Goal: Task Accomplishment & Management: Use online tool/utility

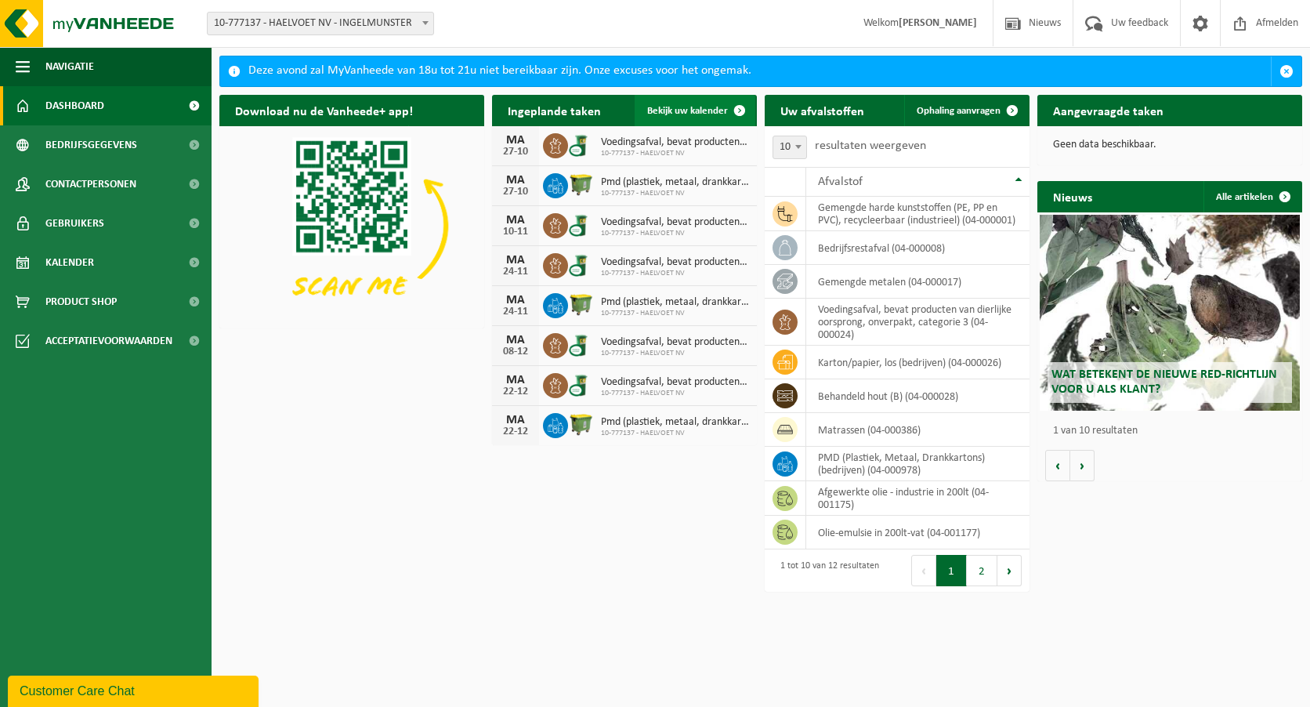
click at [743, 108] on span at bounding box center [739, 110] width 31 height 31
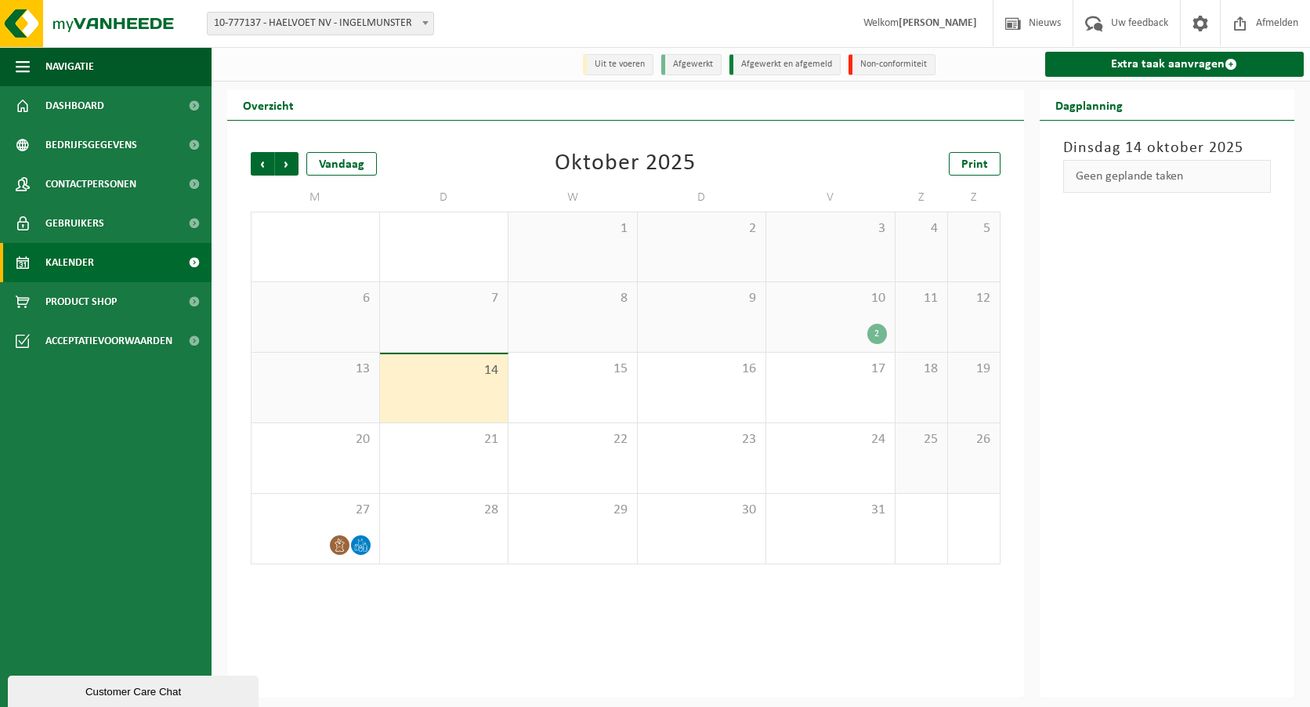
click at [837, 324] on div "10 2" at bounding box center [830, 317] width 129 height 70
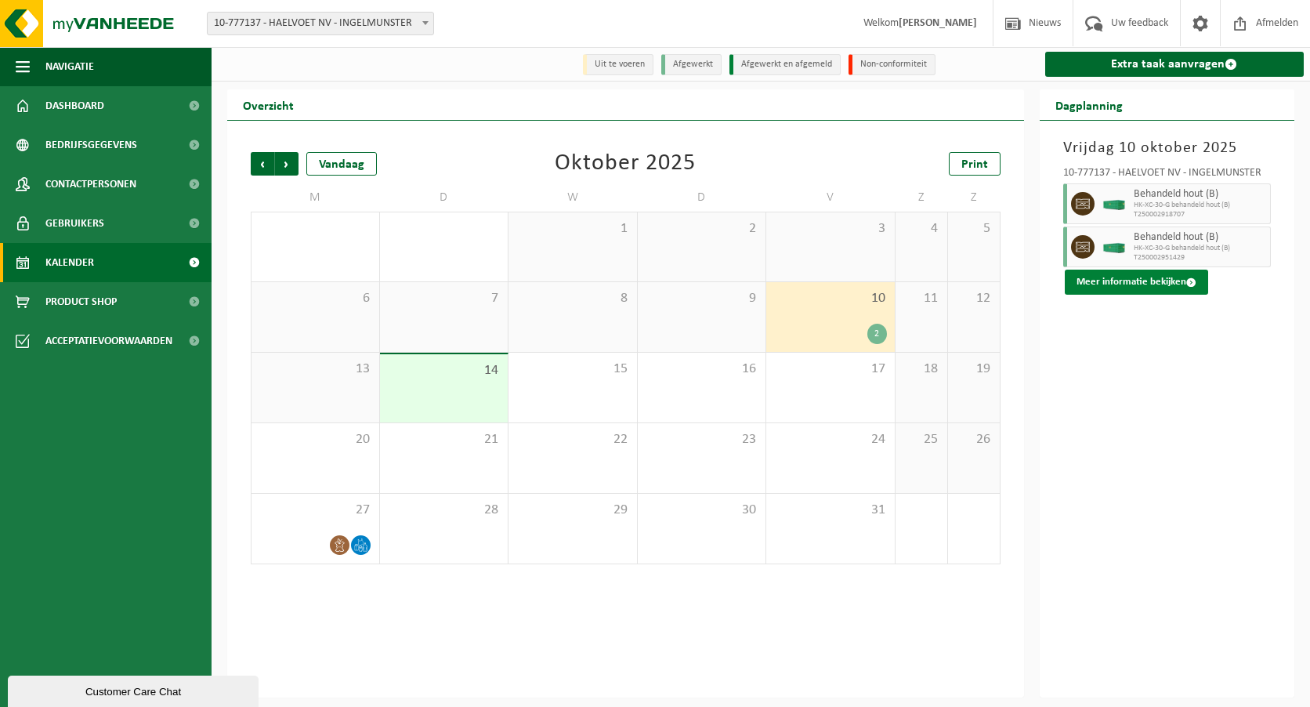
click at [1078, 280] on button "Meer informatie bekijken" at bounding box center [1136, 282] width 143 height 25
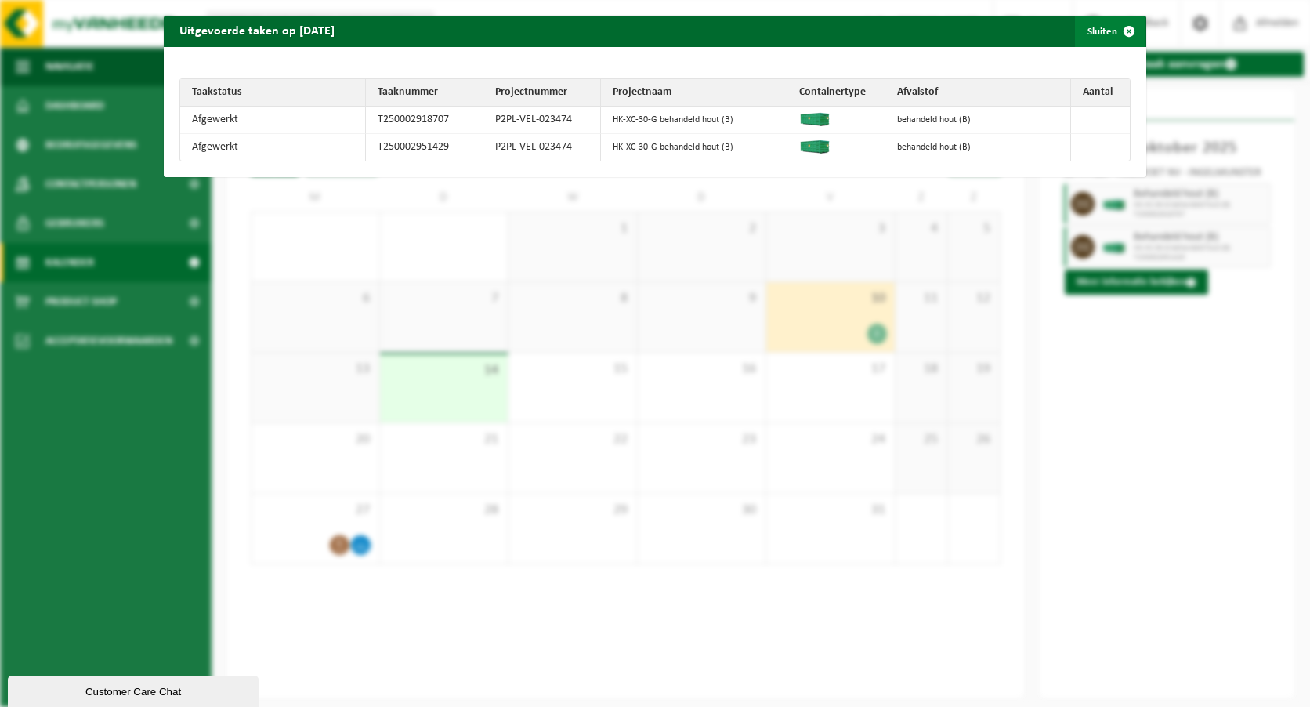
click at [1120, 31] on span "button" at bounding box center [1128, 31] width 31 height 31
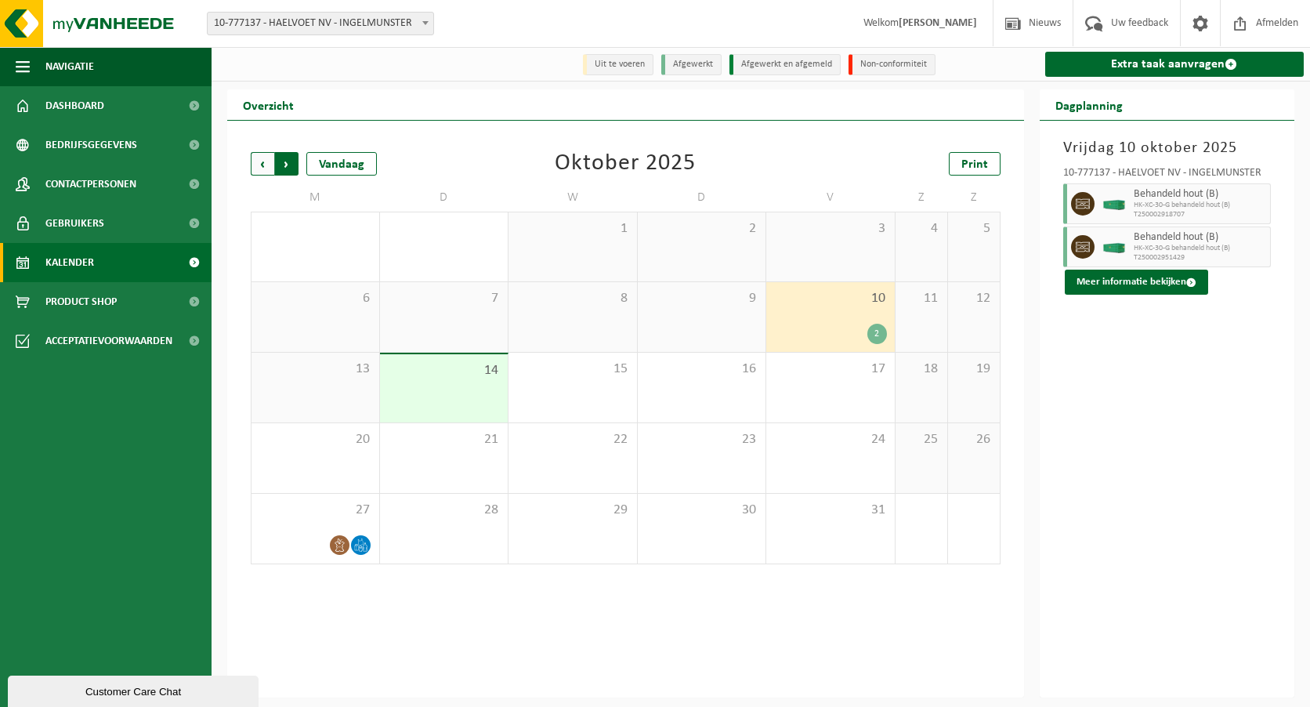
click at [259, 159] on span "Vorige" at bounding box center [263, 164] width 24 height 24
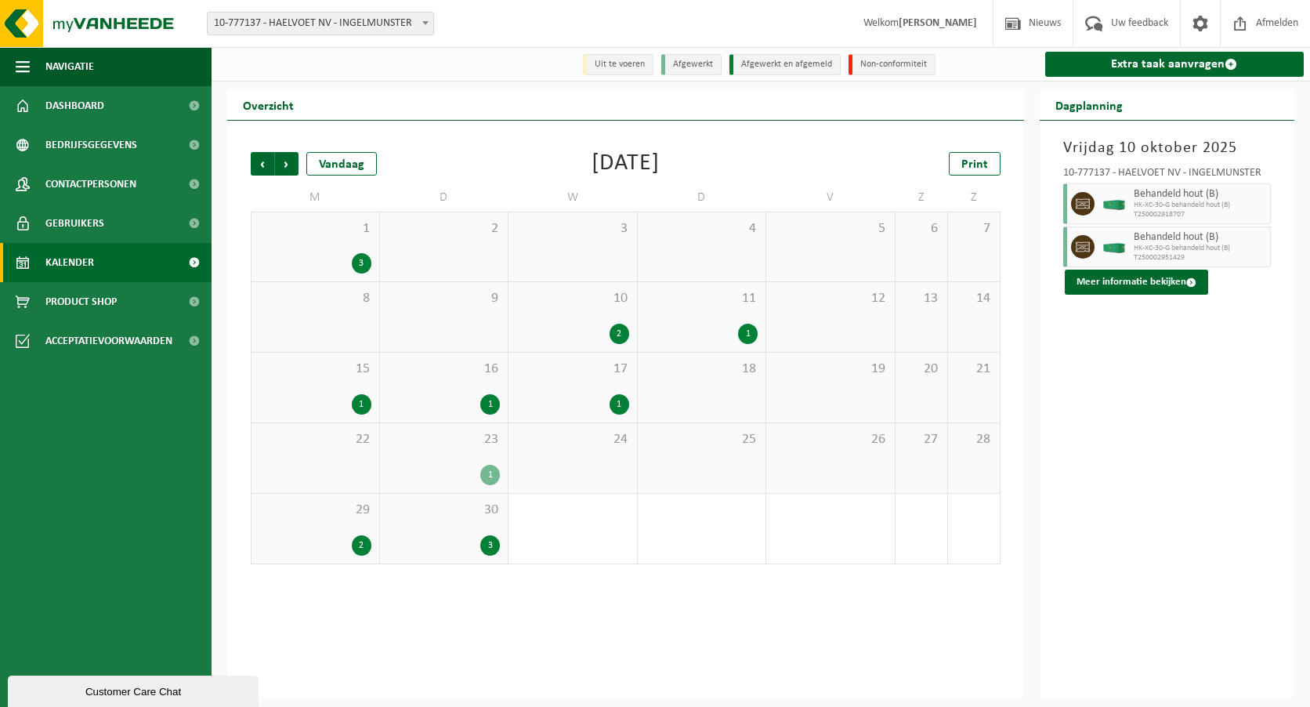
click at [311, 251] on div "1 3" at bounding box center [316, 246] width 128 height 69
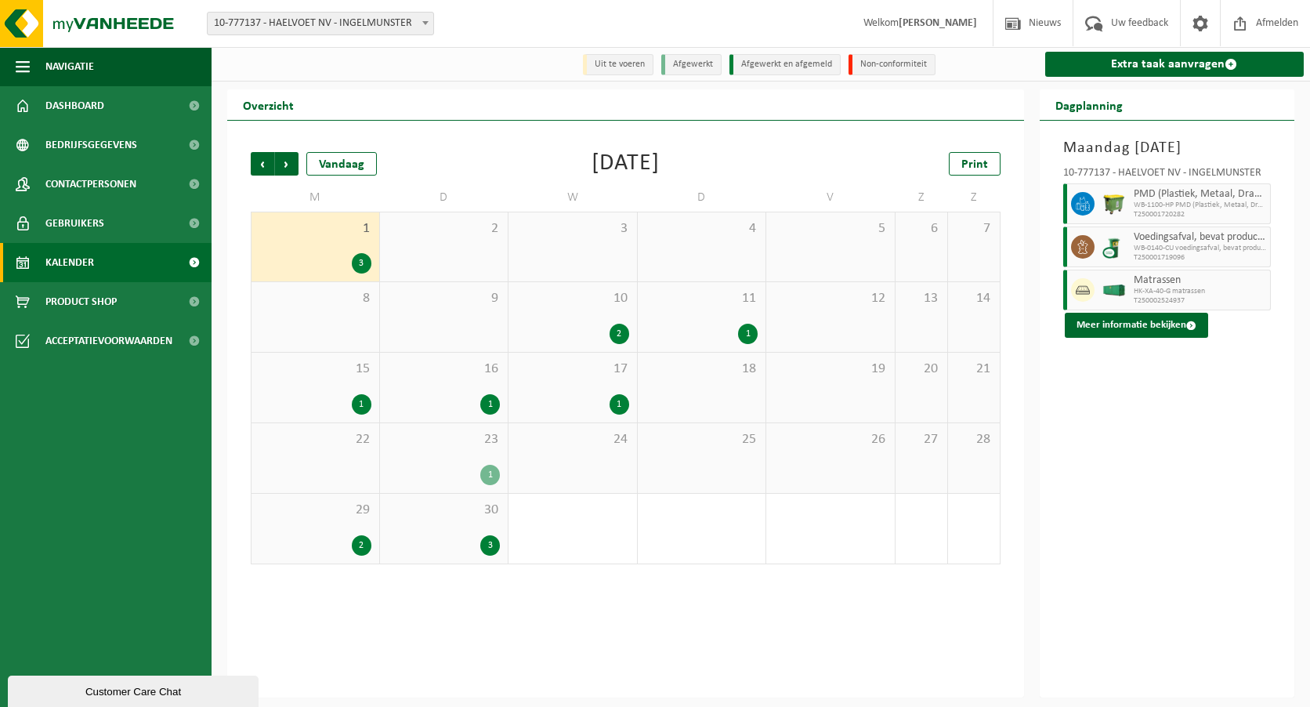
click at [548, 302] on span "10" at bounding box center [572, 298] width 113 height 17
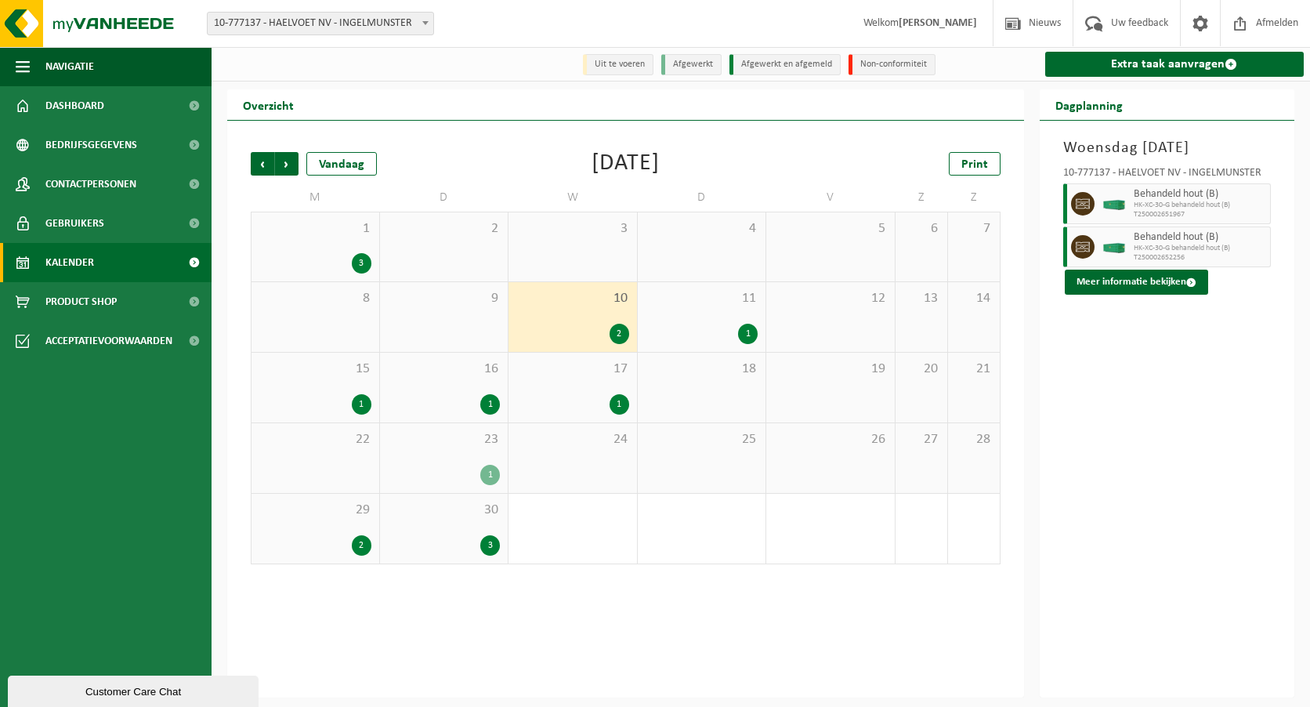
click at [706, 327] on div "1" at bounding box center [702, 334] width 113 height 20
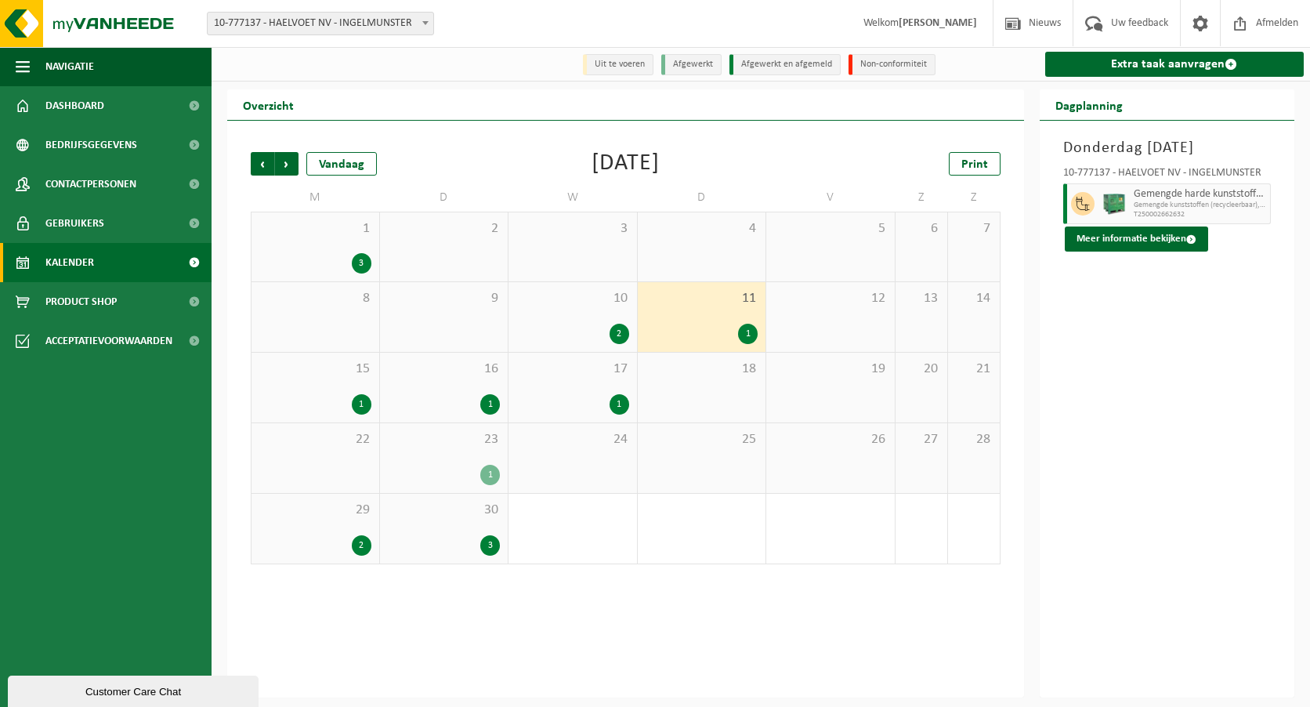
click at [335, 404] on div "1" at bounding box center [315, 404] width 112 height 20
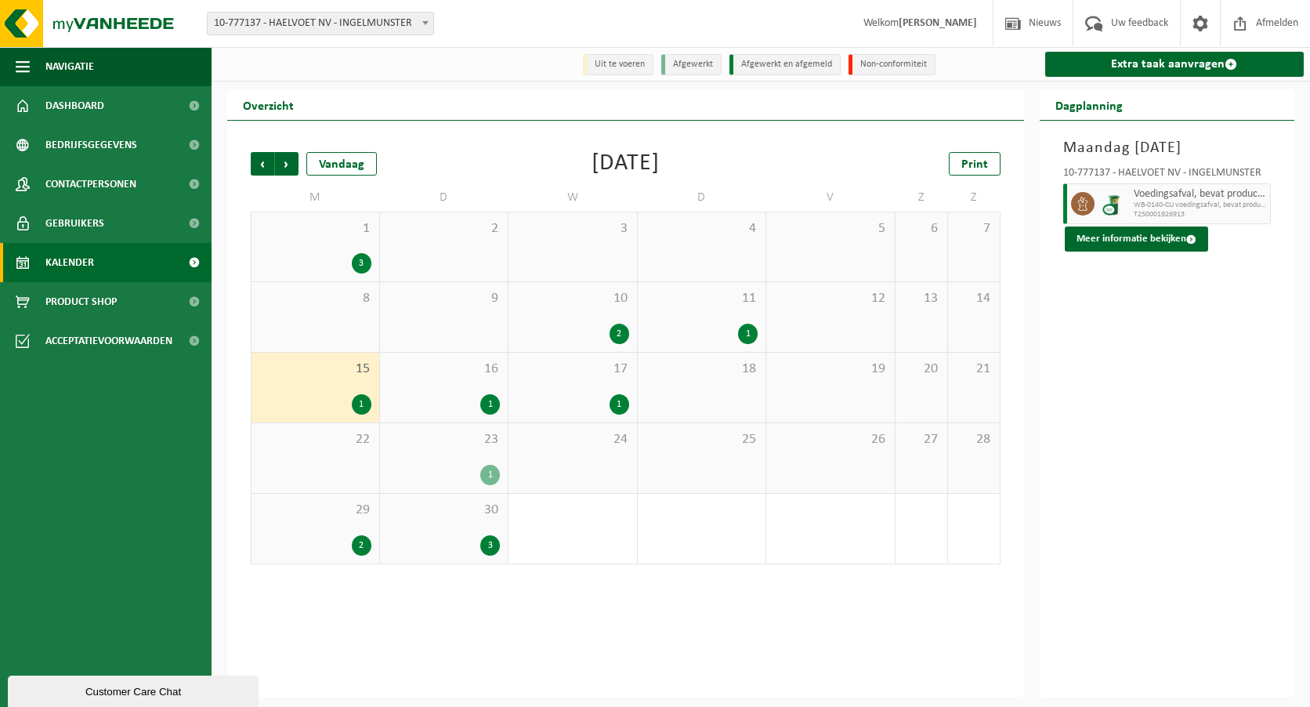
click at [434, 386] on div "16 1" at bounding box center [444, 388] width 129 height 70
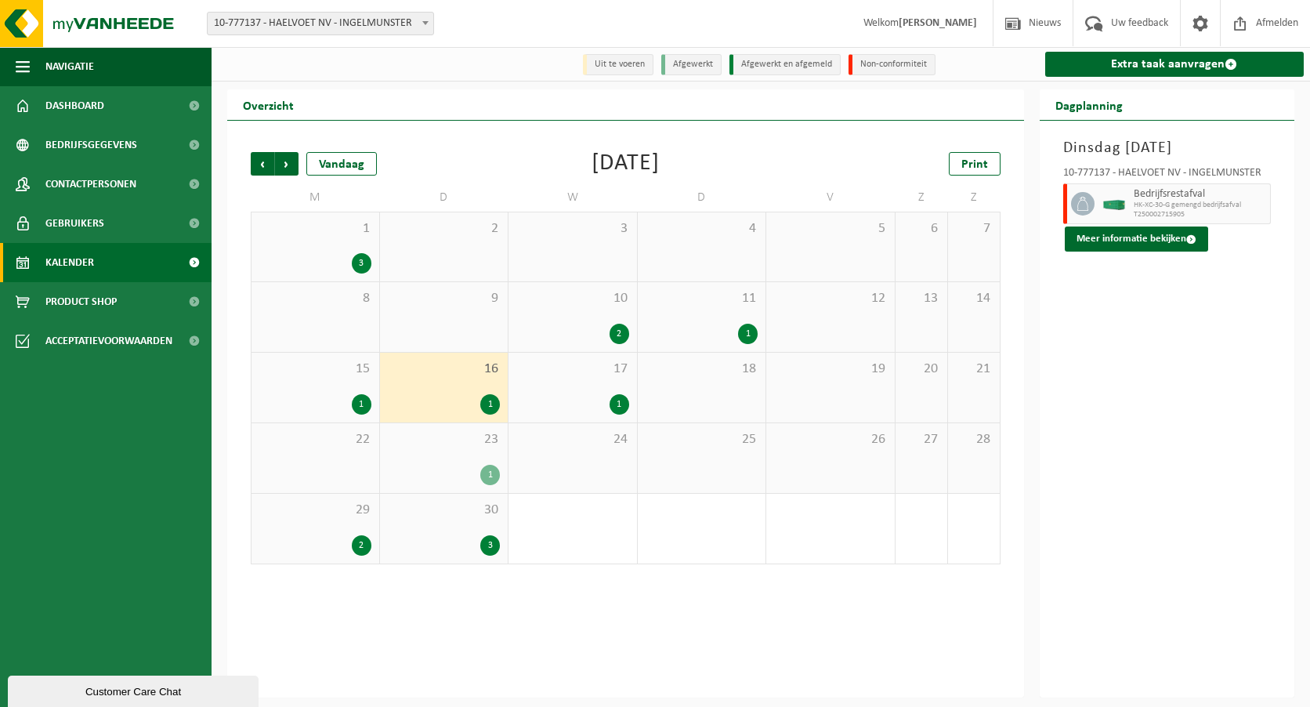
click at [570, 376] on span "17" at bounding box center [572, 368] width 113 height 17
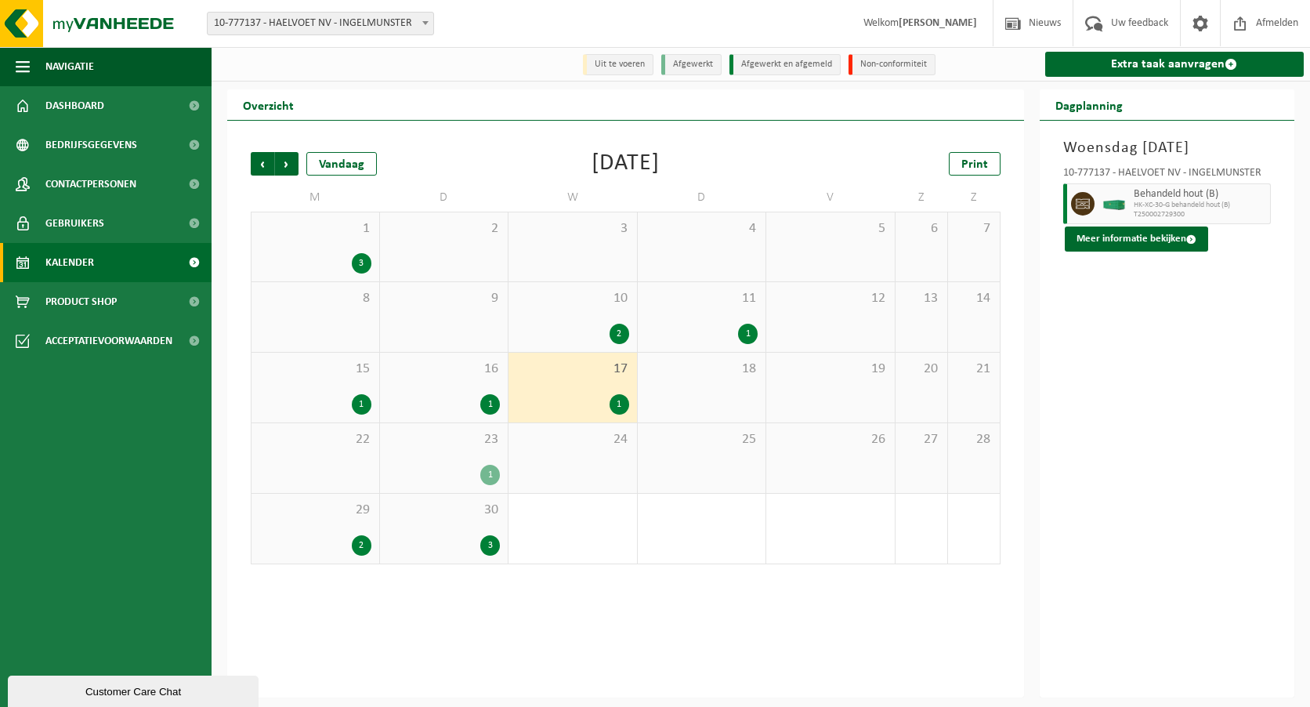
click at [404, 469] on div "1" at bounding box center [444, 475] width 113 height 20
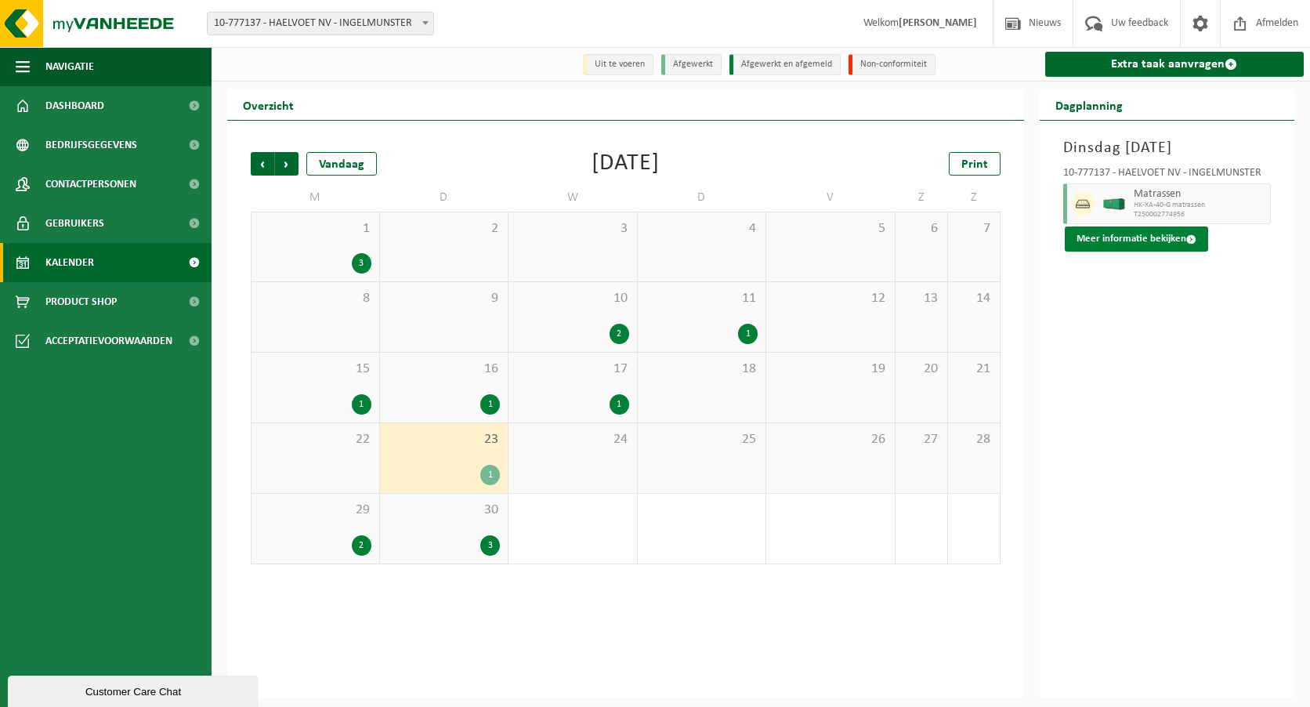
click at [1082, 237] on button "Meer informatie bekijken" at bounding box center [1136, 238] width 143 height 25
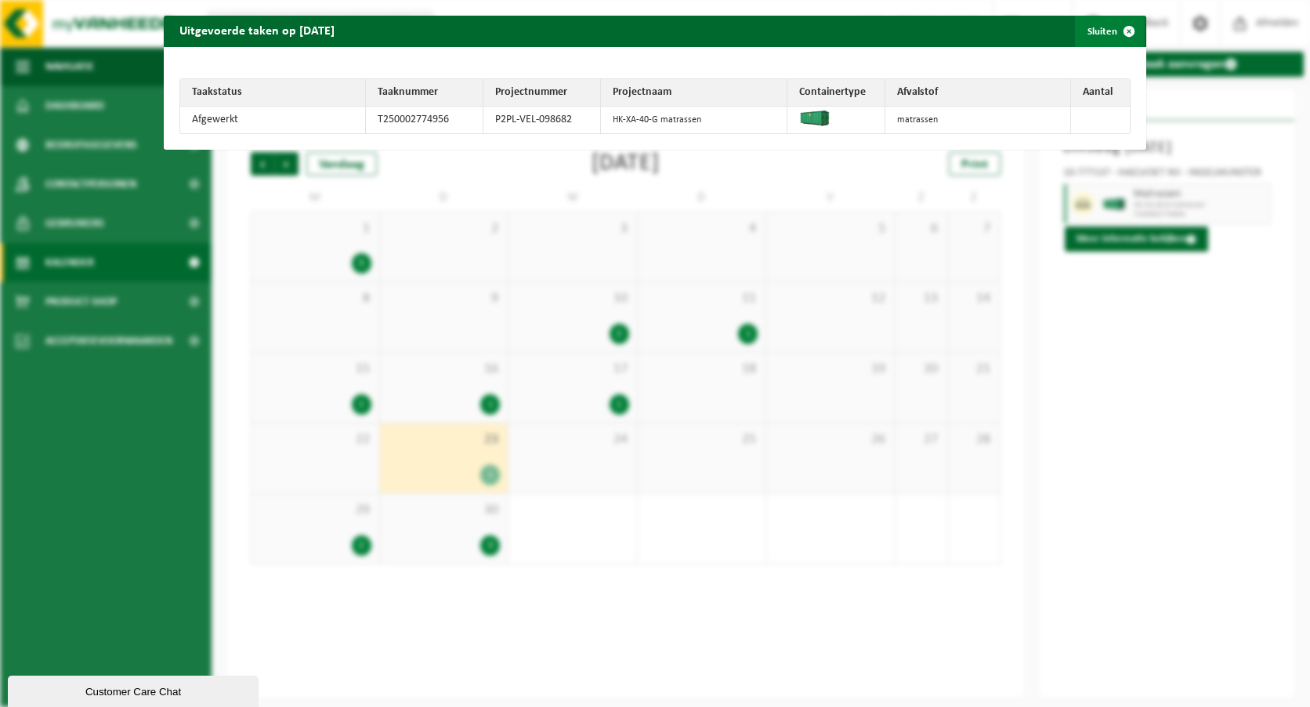
click at [1116, 28] on span "button" at bounding box center [1128, 31] width 31 height 31
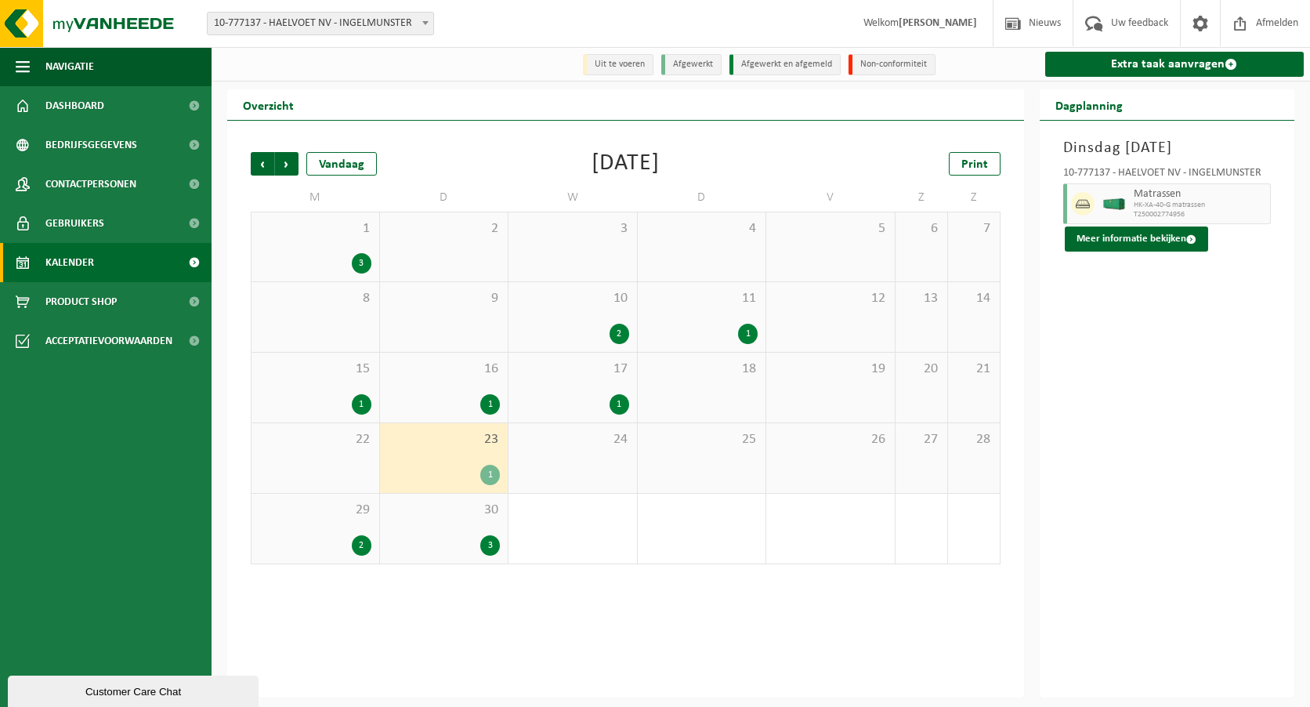
click at [357, 534] on div "29 2" at bounding box center [316, 529] width 128 height 70
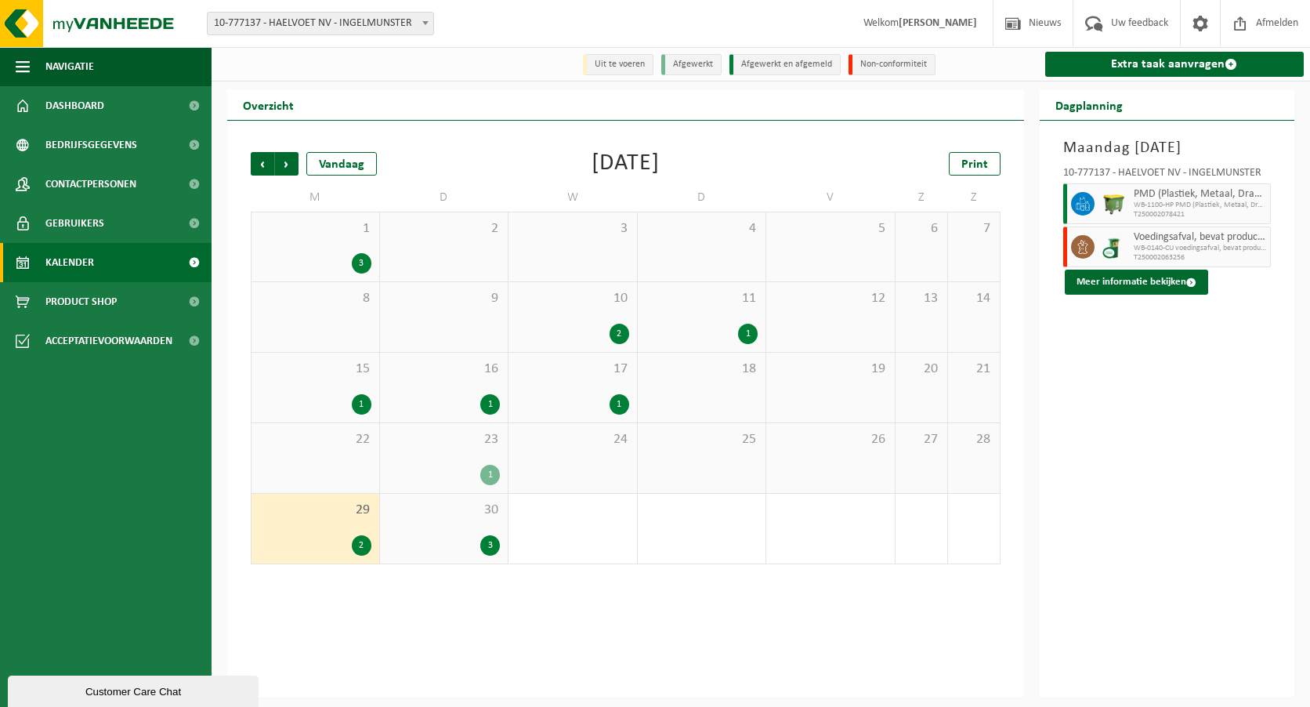
click at [465, 543] on div "3" at bounding box center [444, 545] width 113 height 20
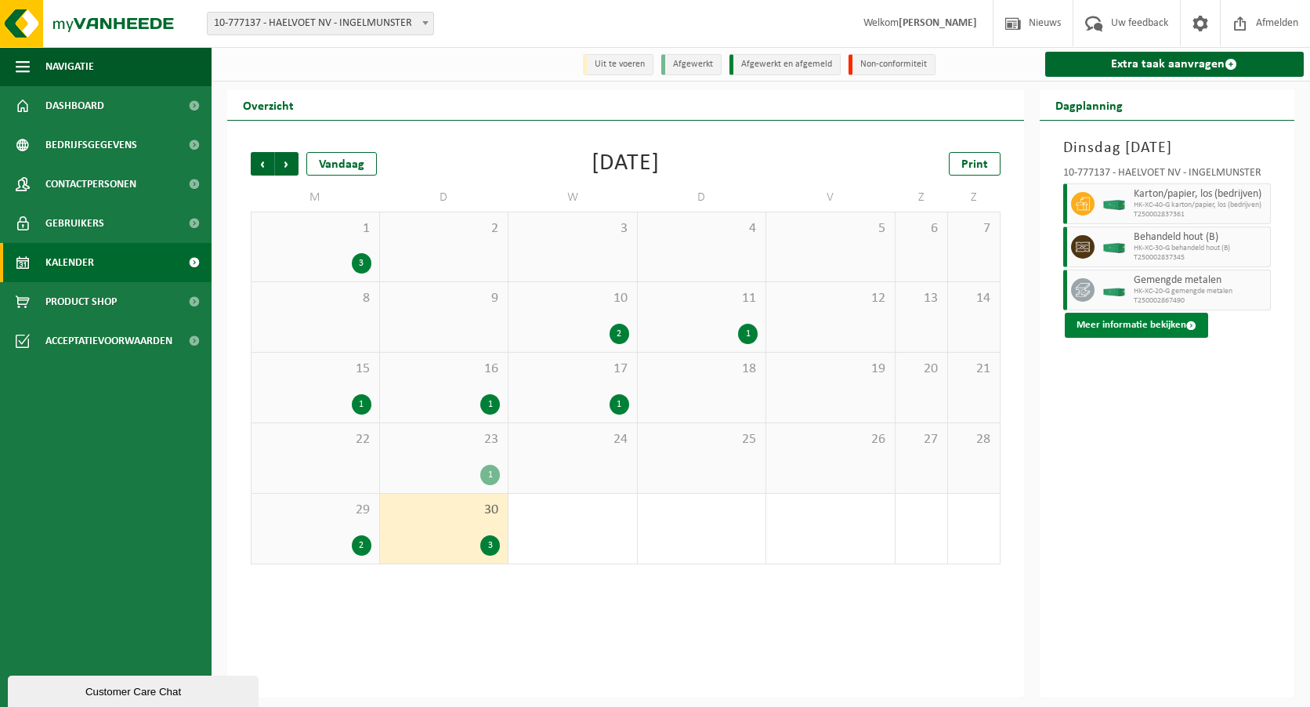
click at [1113, 328] on button "Meer informatie bekijken" at bounding box center [1136, 325] width 143 height 25
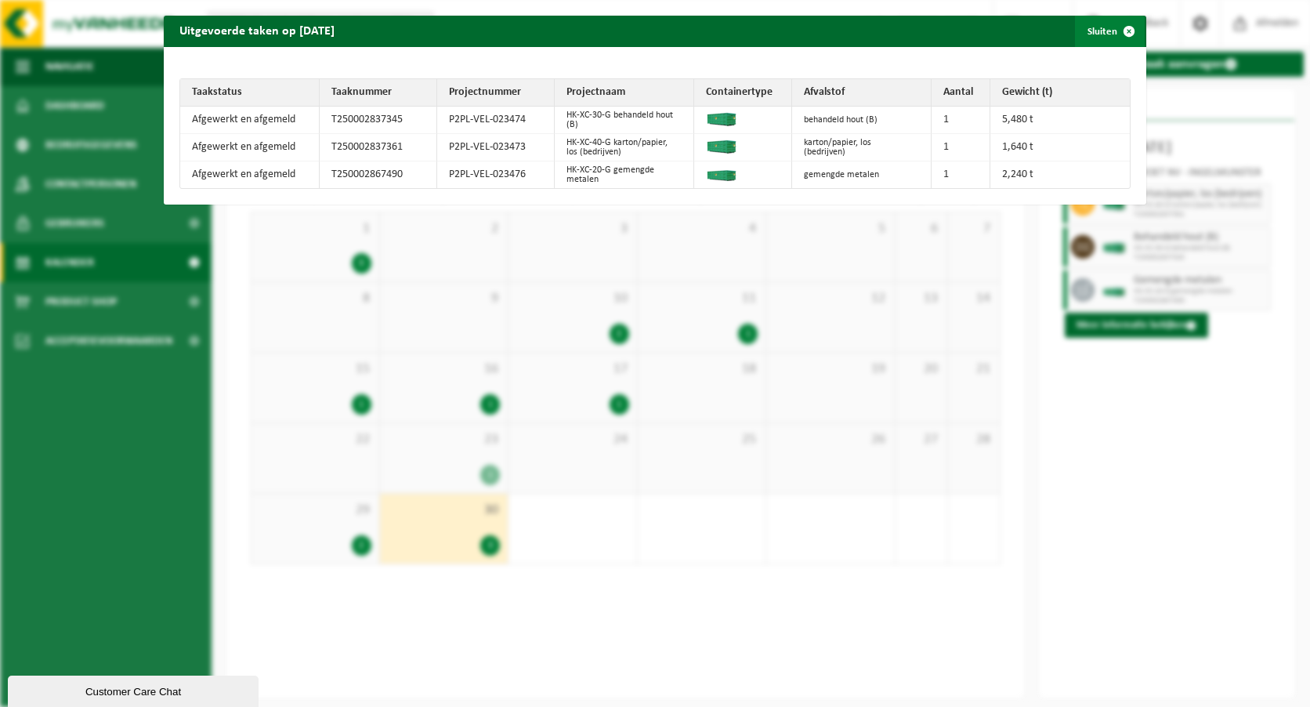
click at [1118, 27] on span "button" at bounding box center [1128, 31] width 31 height 31
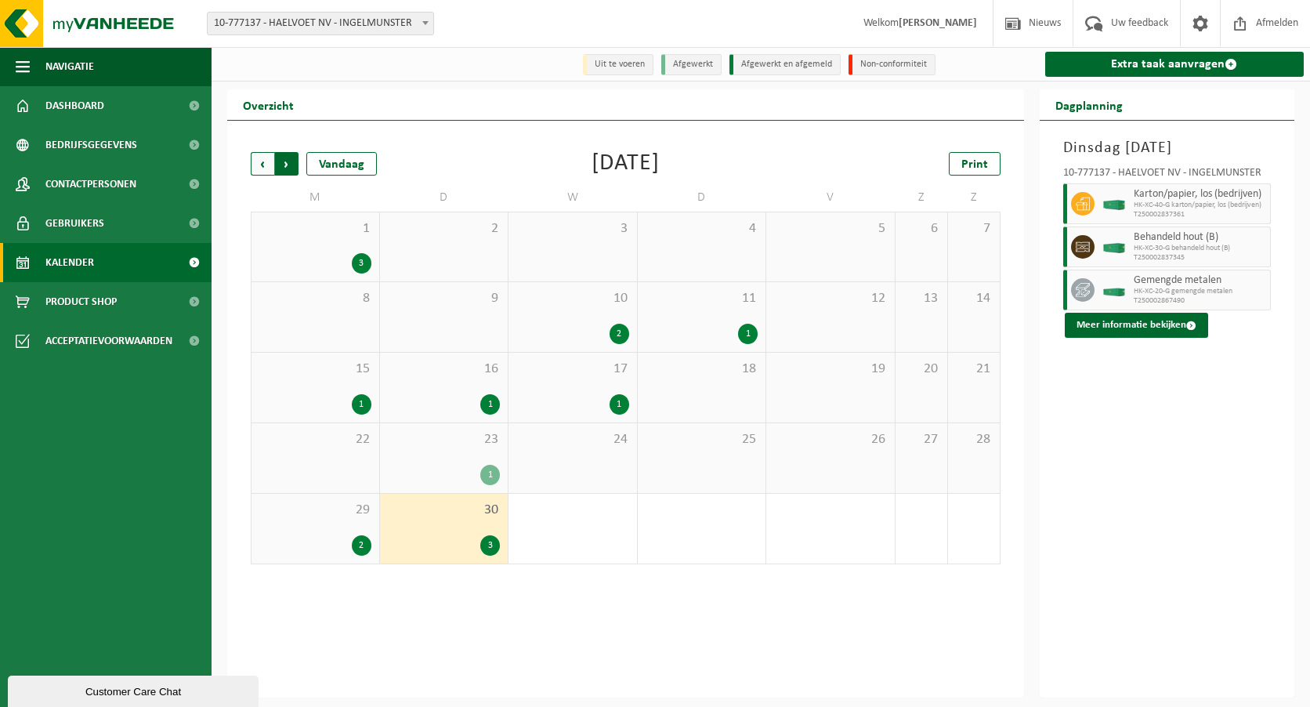
click at [265, 162] on span "Vorige" at bounding box center [263, 164] width 24 height 24
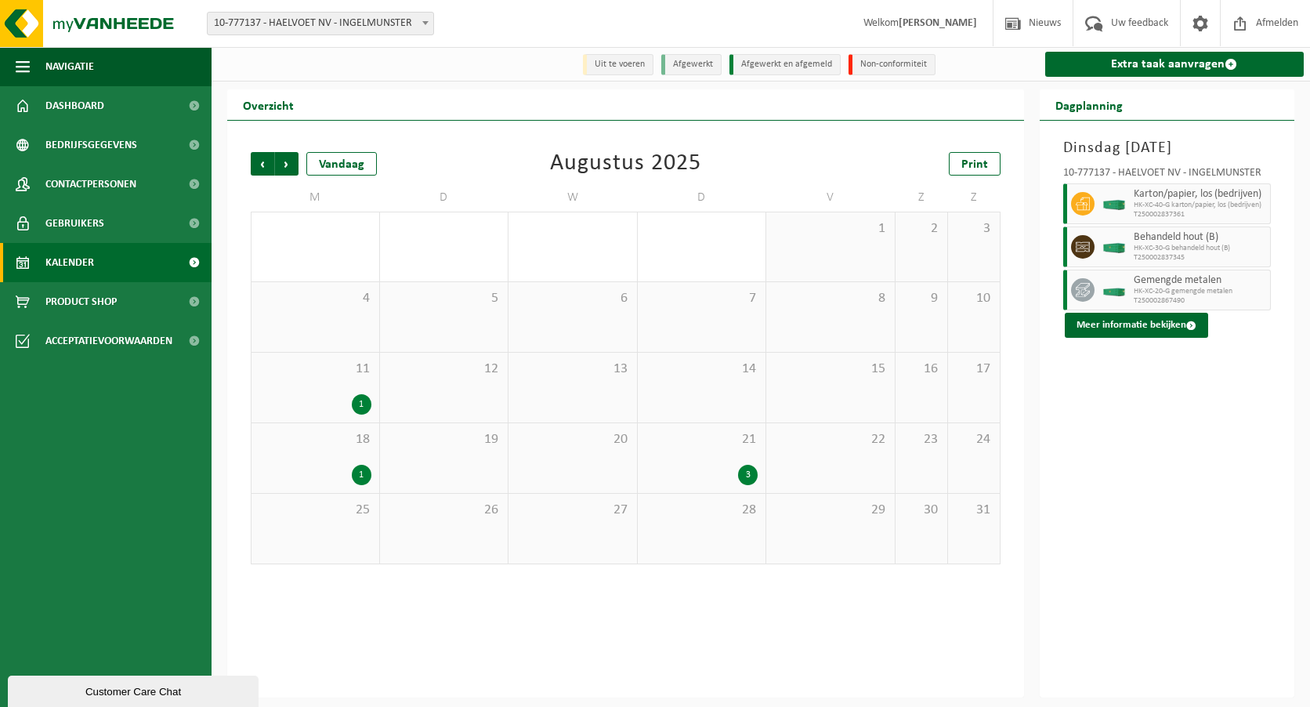
click at [291, 393] on div "11 1" at bounding box center [316, 388] width 128 height 70
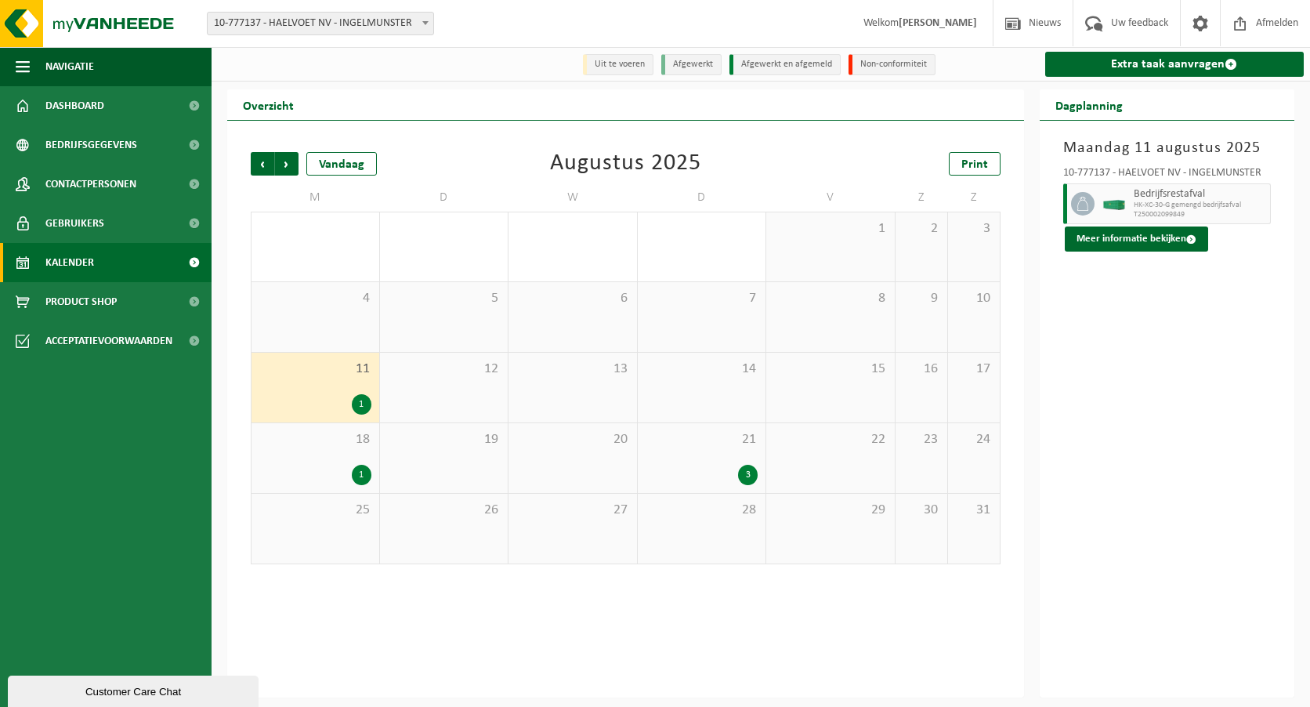
click at [295, 458] on div "18 1" at bounding box center [316, 458] width 128 height 70
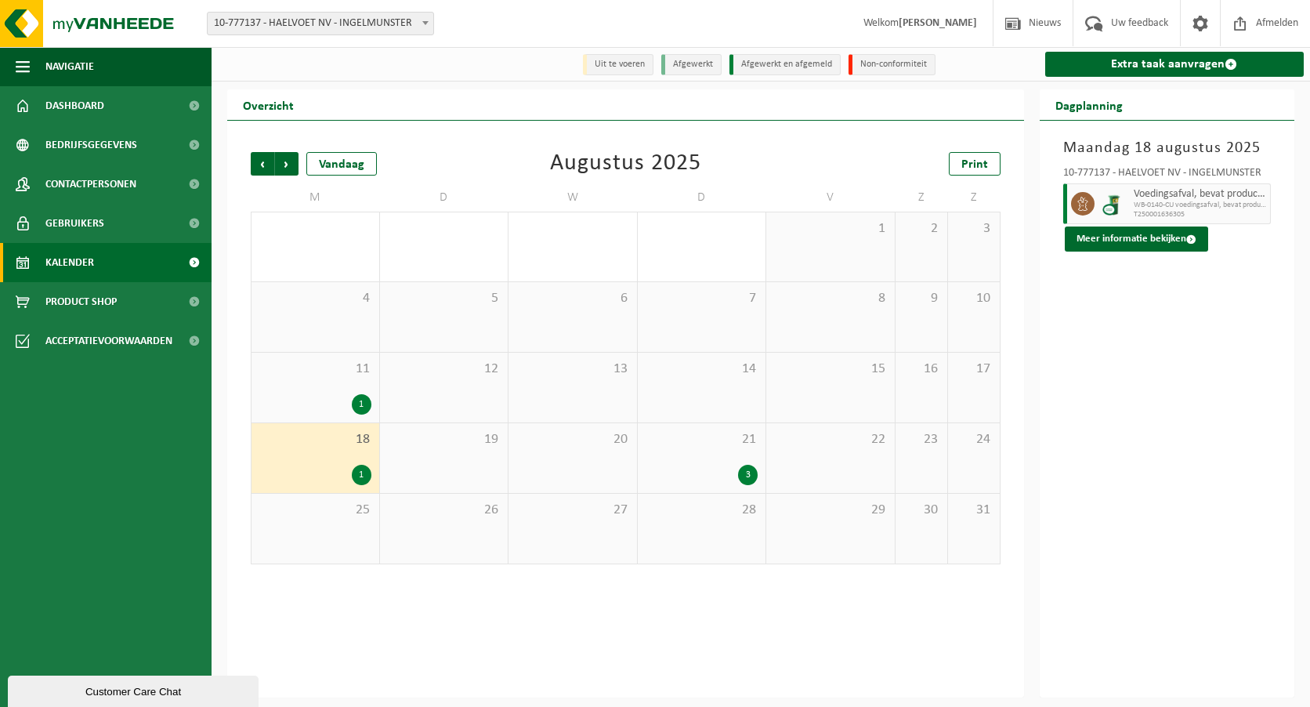
click at [679, 448] on span "21" at bounding box center [702, 439] width 113 height 17
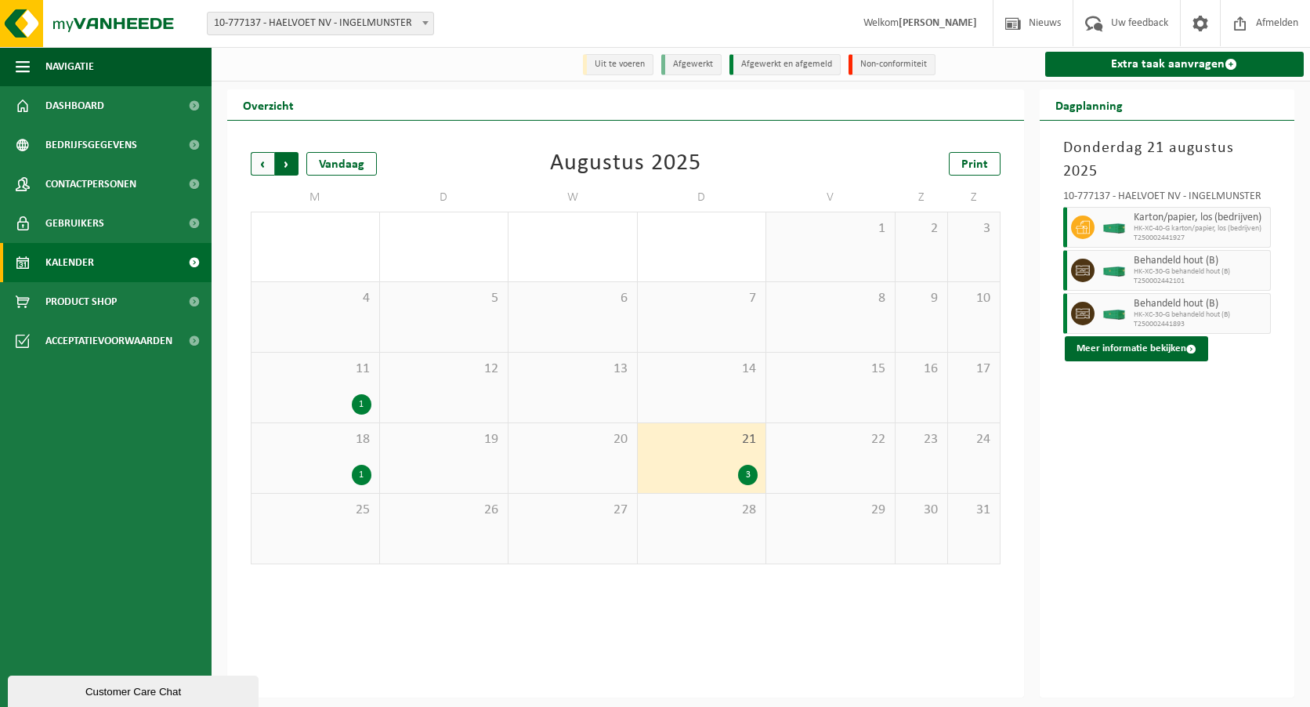
click at [263, 165] on span "Vorige" at bounding box center [263, 164] width 24 height 24
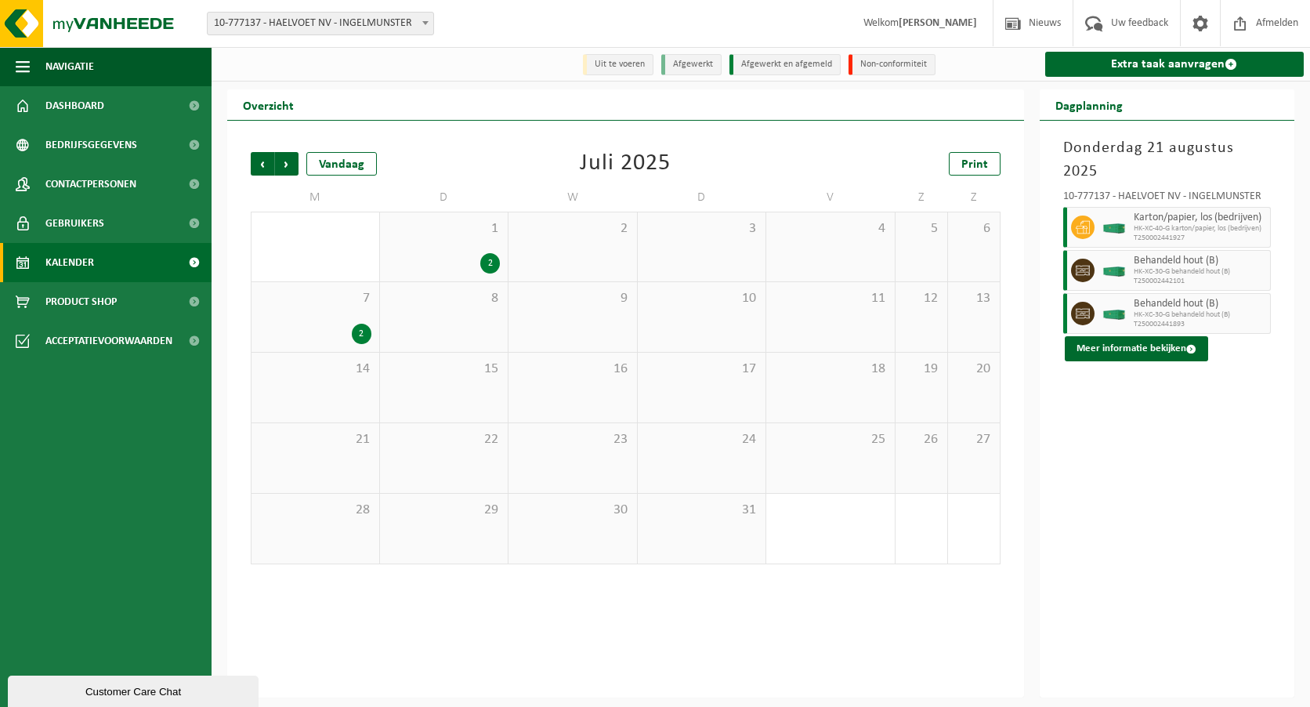
click at [335, 320] on div "7 2" at bounding box center [316, 317] width 128 height 70
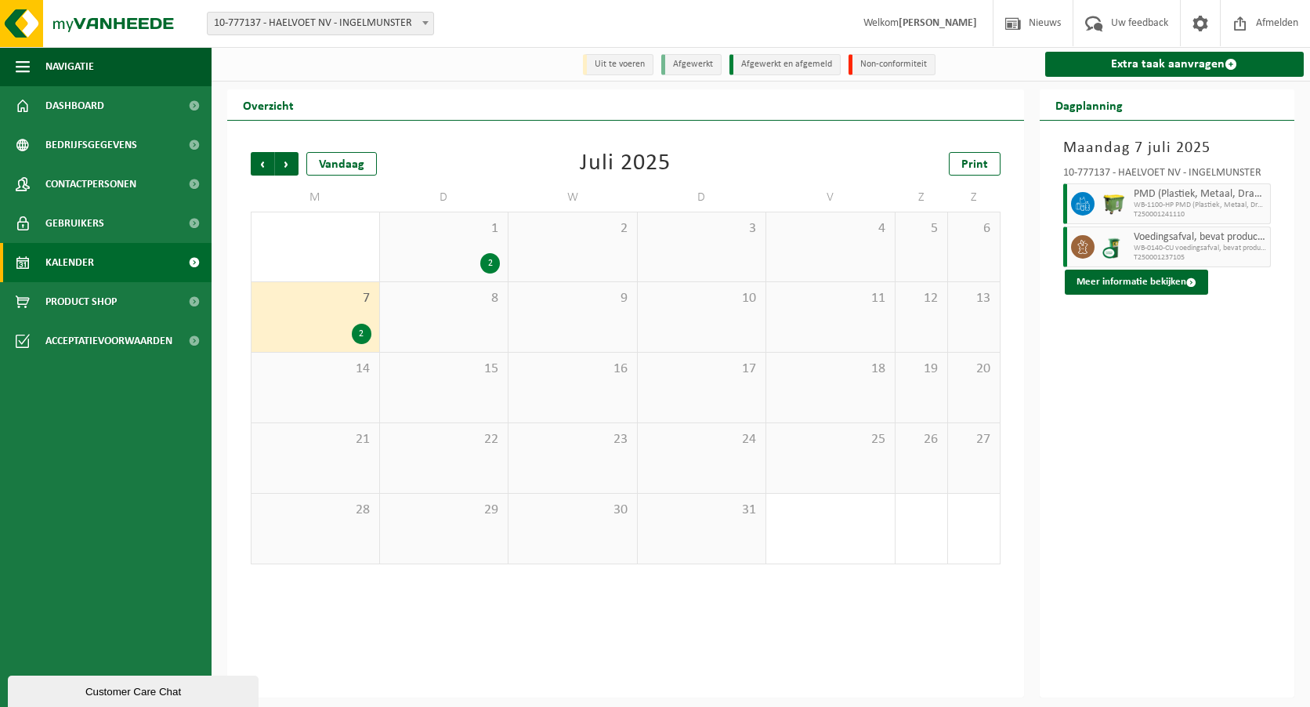
click at [447, 252] on div "1 2" at bounding box center [444, 246] width 129 height 69
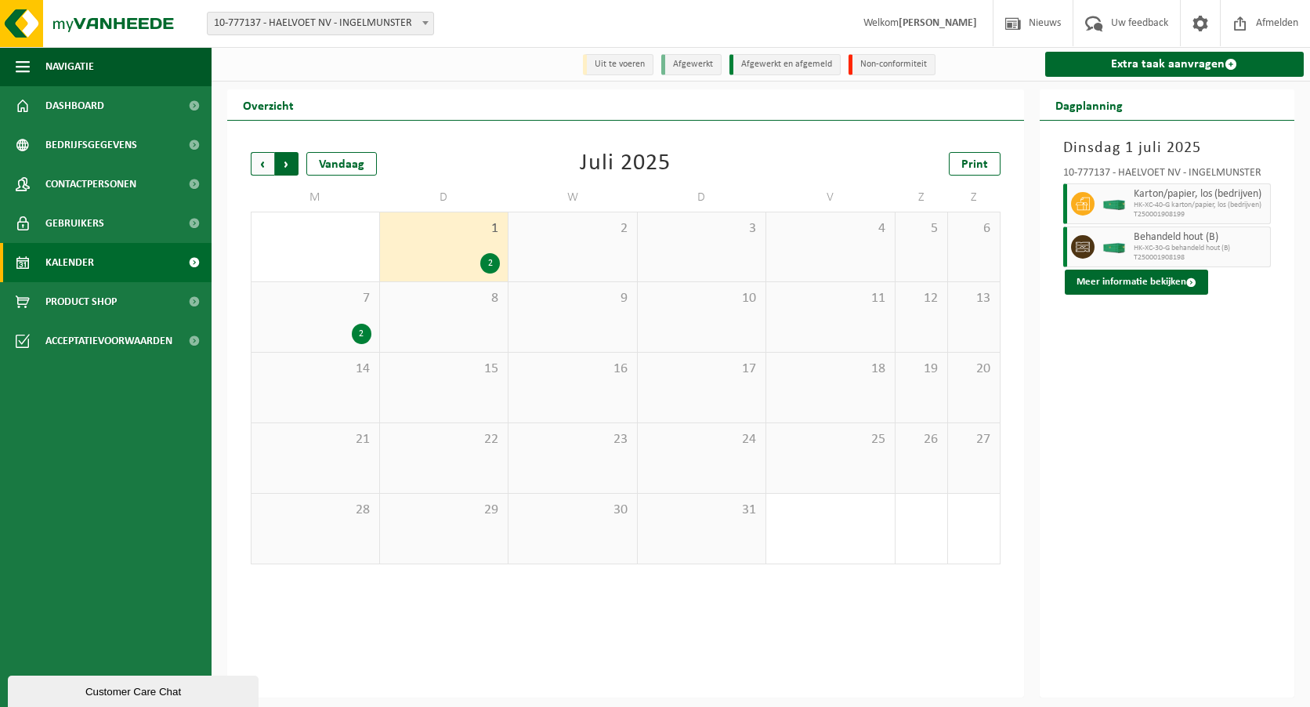
click at [262, 160] on span "Vorige" at bounding box center [263, 164] width 24 height 24
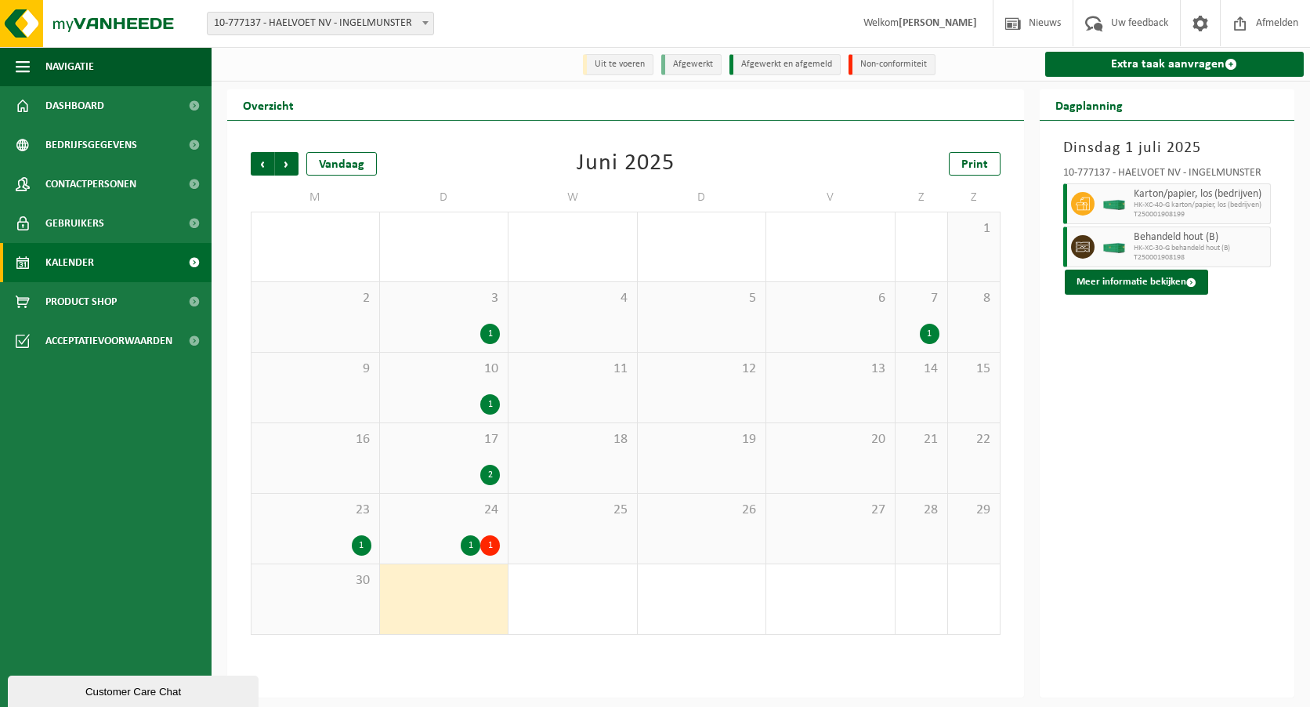
click at [330, 550] on div "1" at bounding box center [315, 545] width 112 height 20
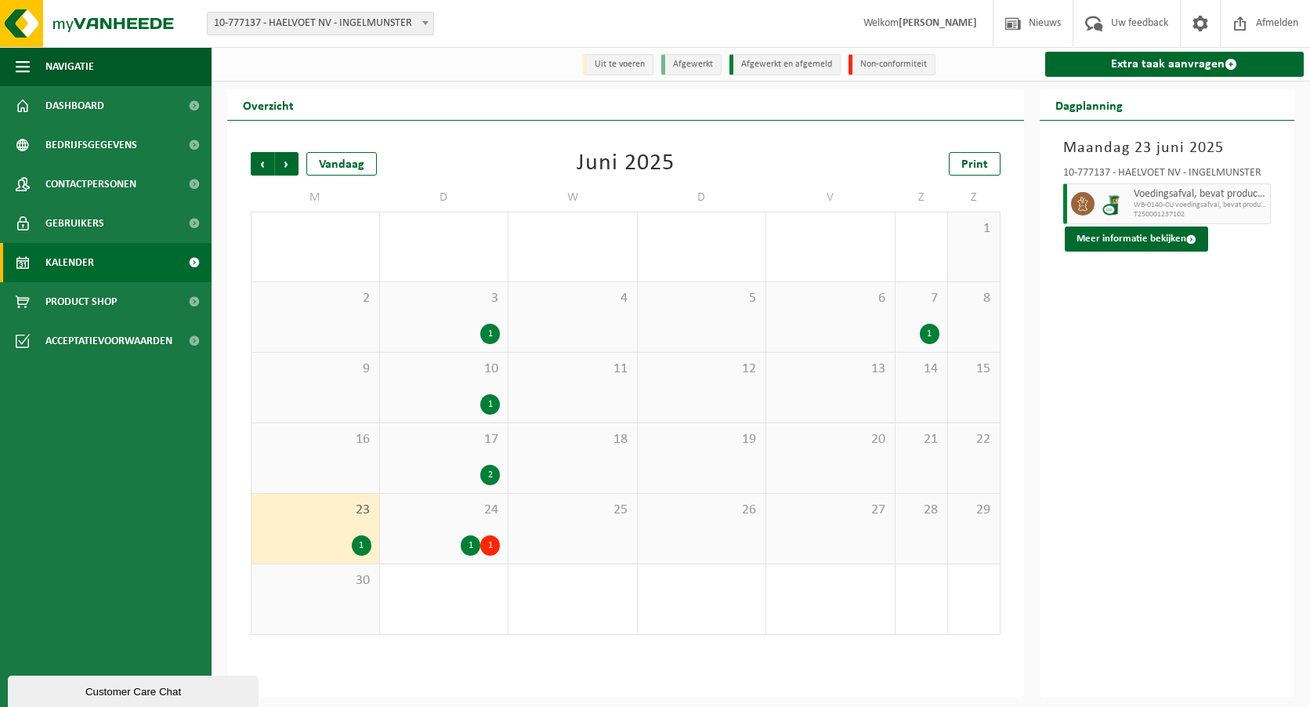
click at [446, 531] on div "24 1 1" at bounding box center [444, 529] width 129 height 70
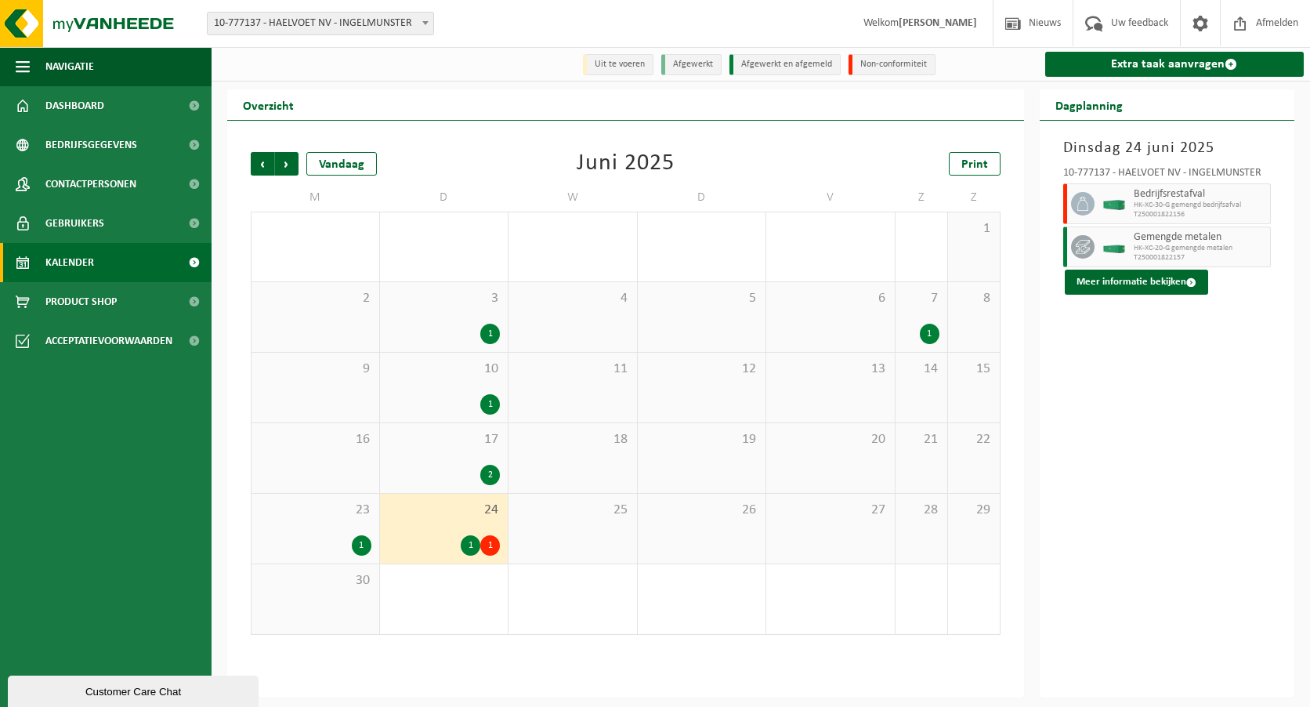
click at [469, 448] on span "17" at bounding box center [444, 439] width 113 height 17
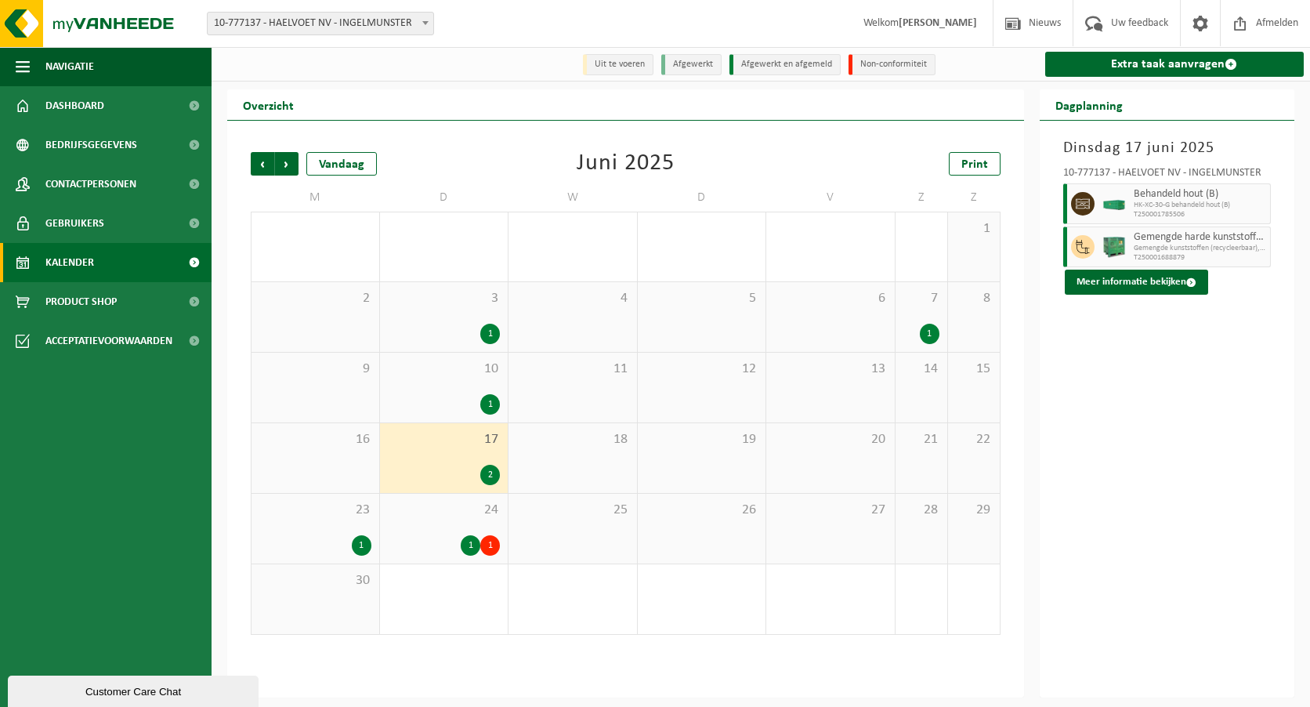
click at [464, 400] on div "1" at bounding box center [444, 404] width 113 height 20
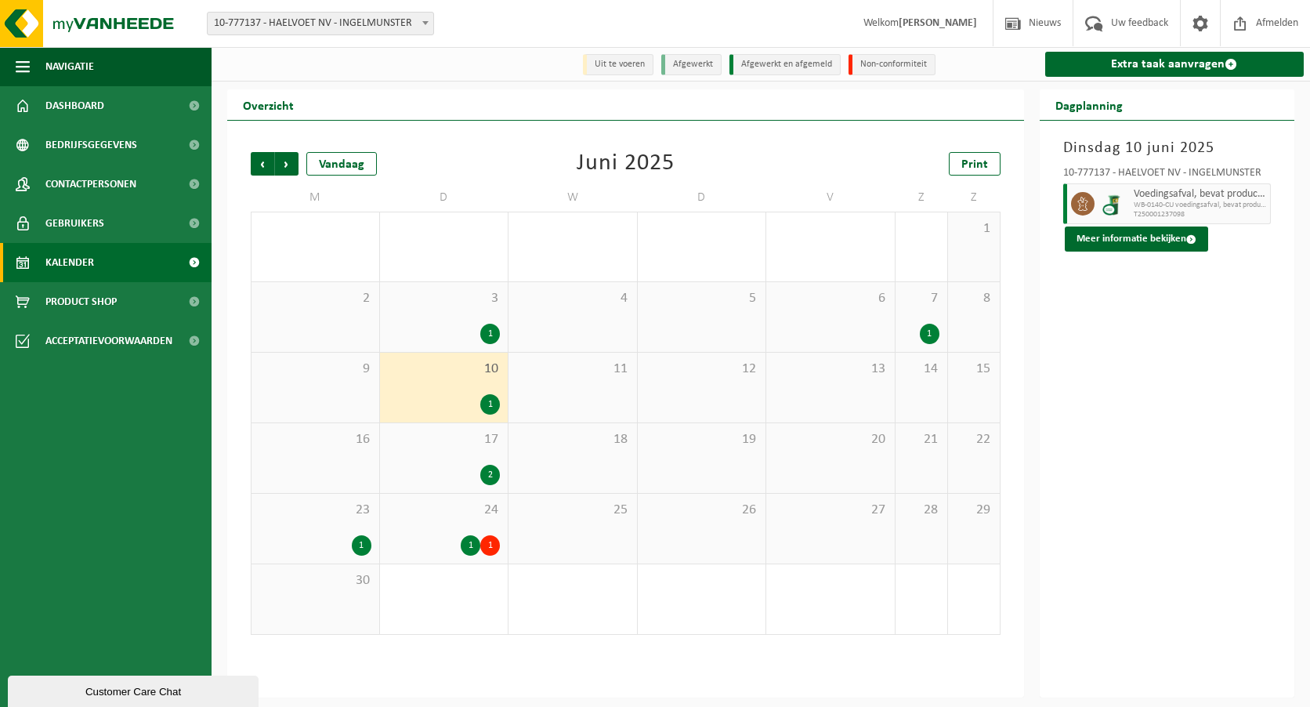
click at [454, 334] on div "1" at bounding box center [444, 334] width 113 height 20
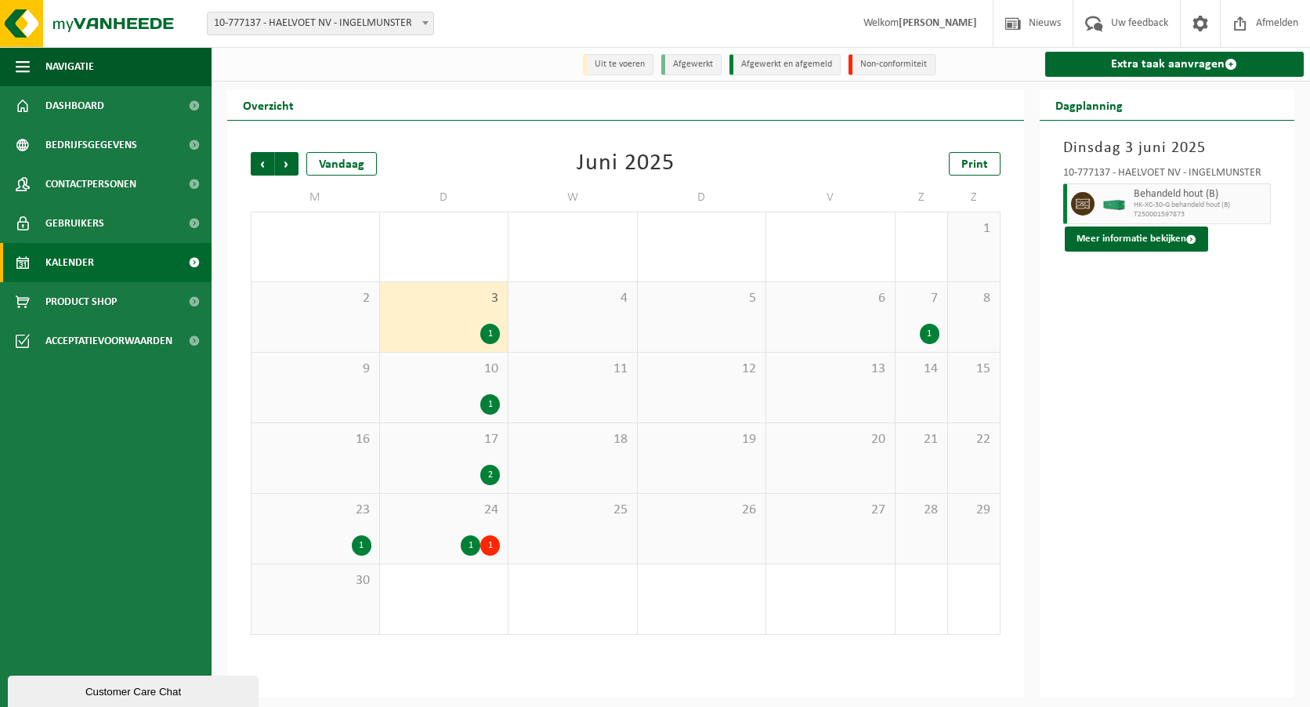
click at [919, 322] on div "7 1" at bounding box center [922, 317] width 52 height 70
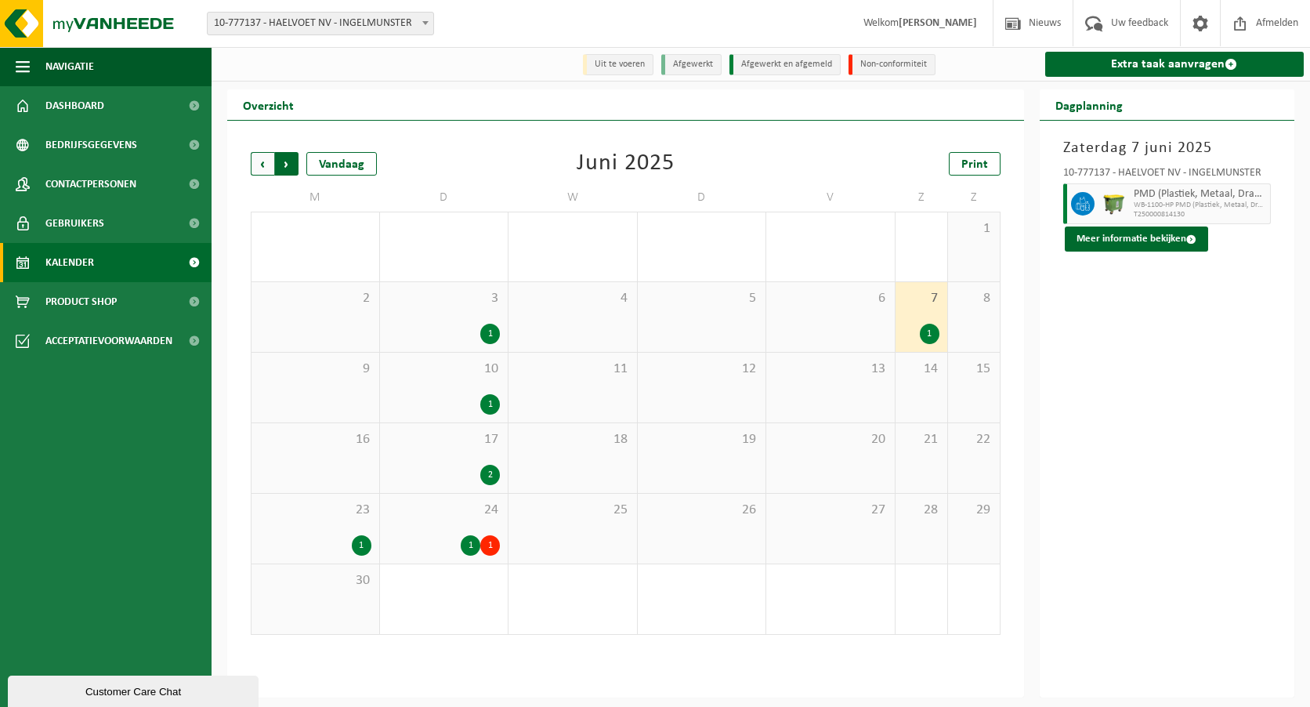
click at [259, 162] on span "Vorige" at bounding box center [263, 164] width 24 height 24
click at [428, 335] on div "2" at bounding box center [444, 334] width 113 height 20
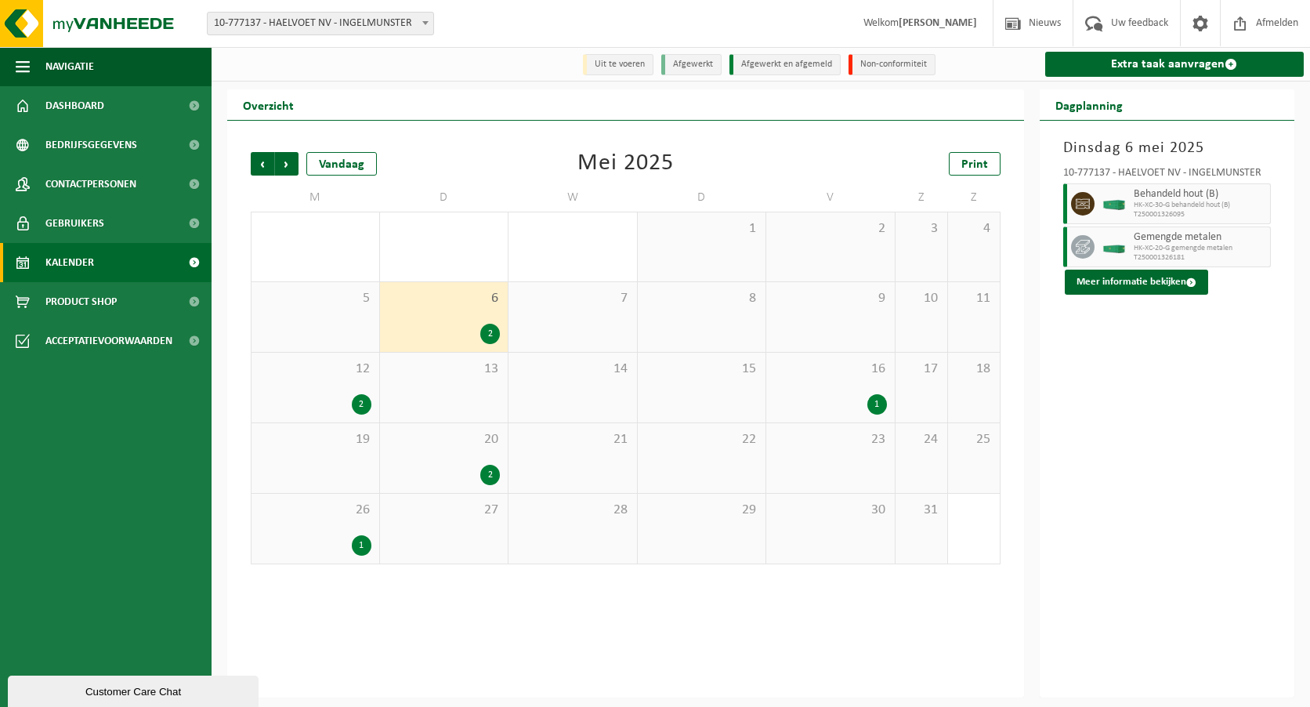
click at [343, 393] on div "12 2" at bounding box center [316, 388] width 128 height 70
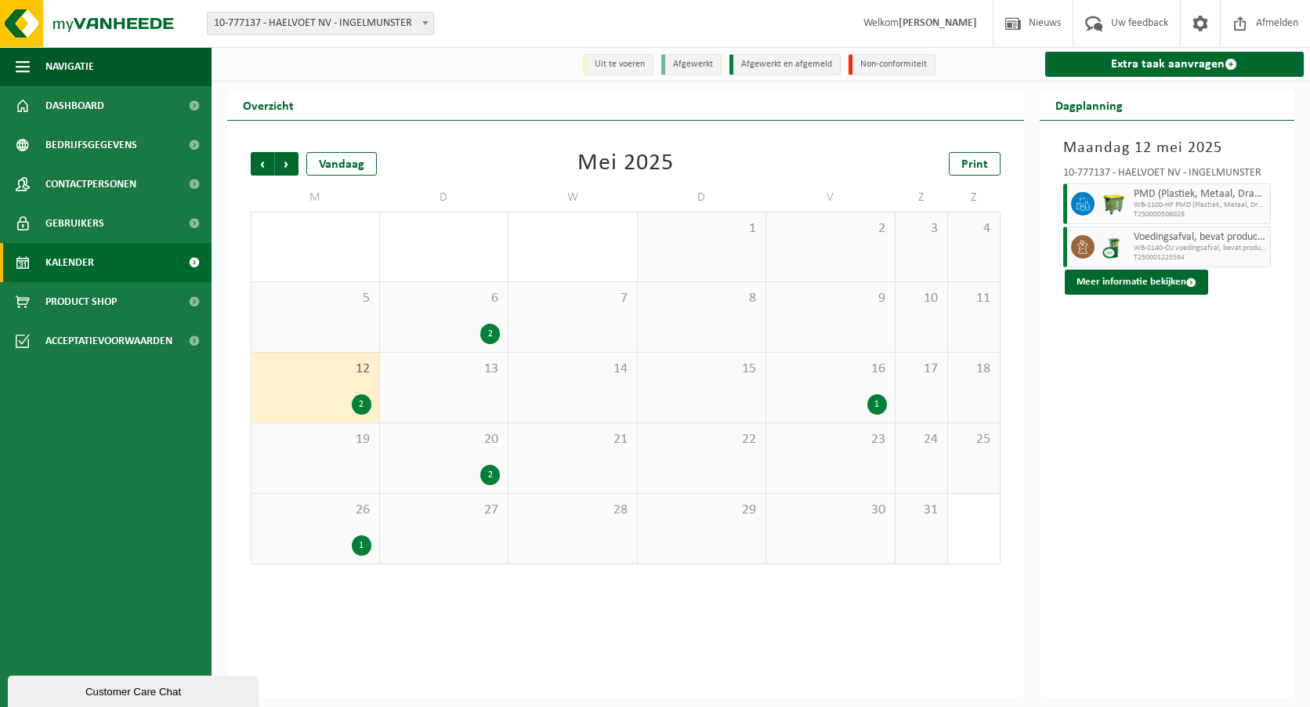
click at [858, 414] on div "1" at bounding box center [830, 404] width 113 height 20
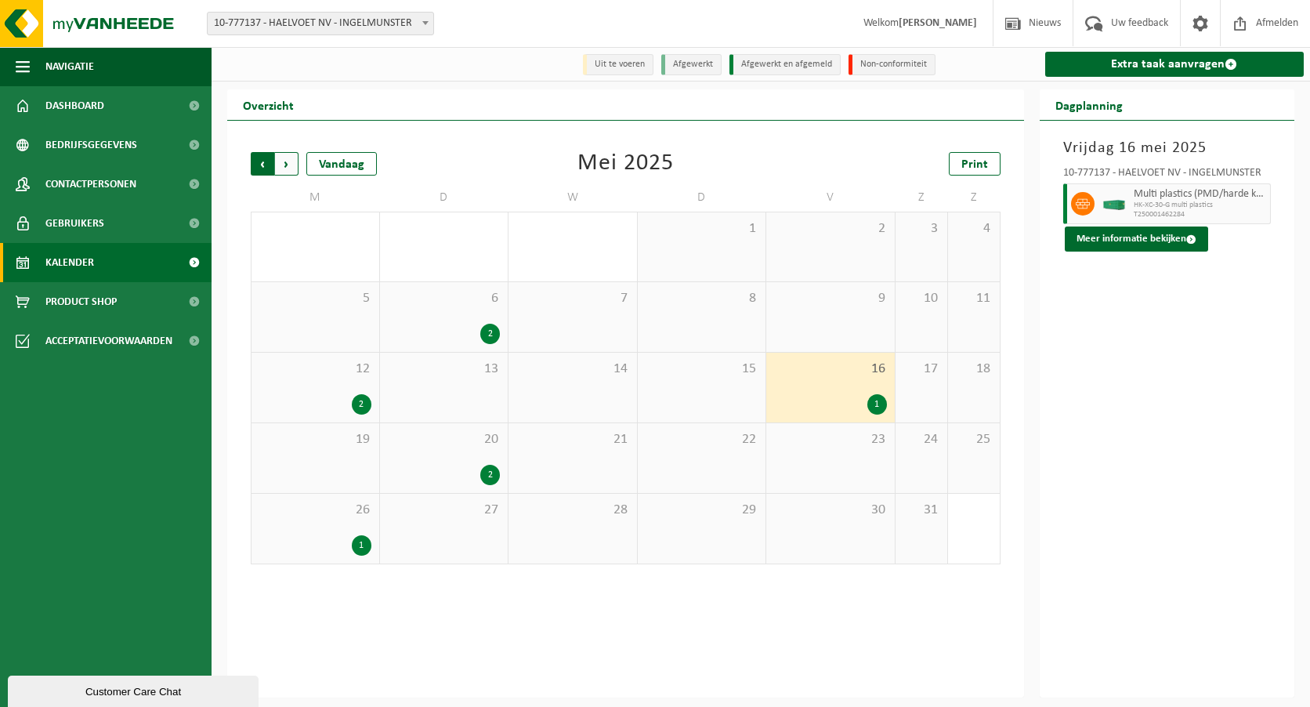
click at [295, 167] on span "Volgende" at bounding box center [287, 164] width 24 height 24
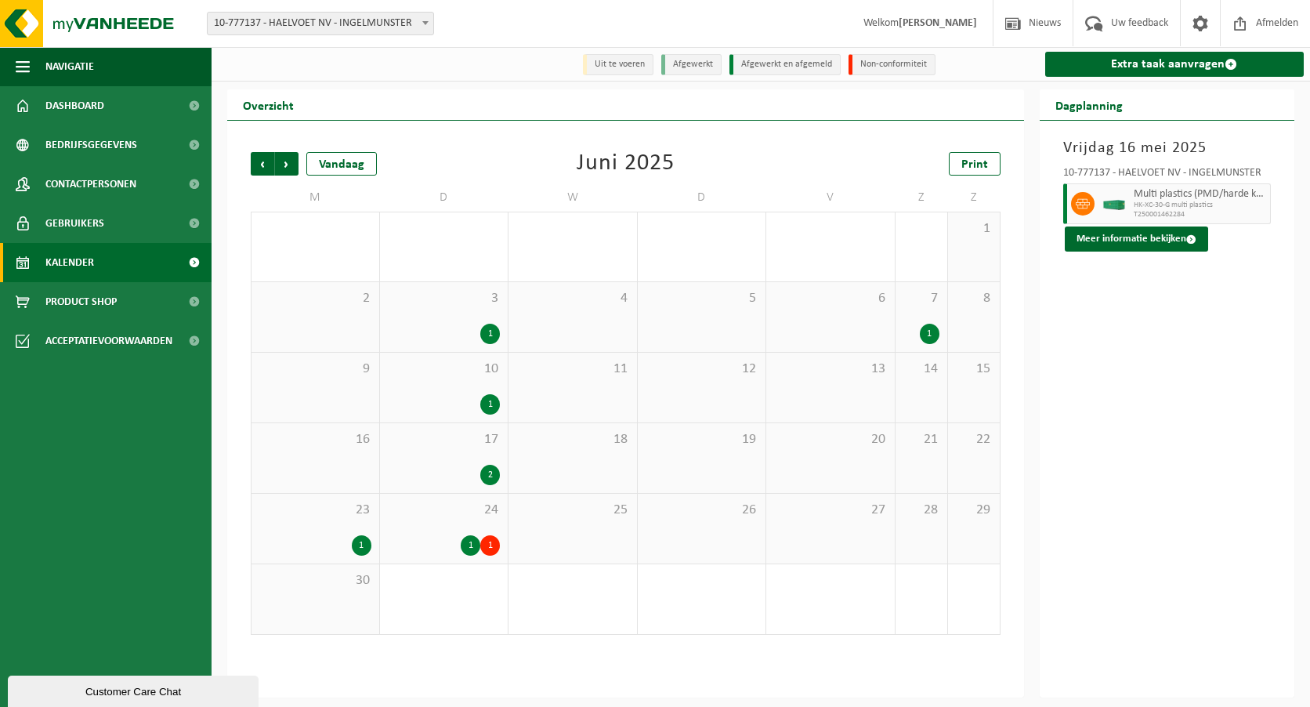
click at [295, 167] on span "Volgende" at bounding box center [287, 164] width 24 height 24
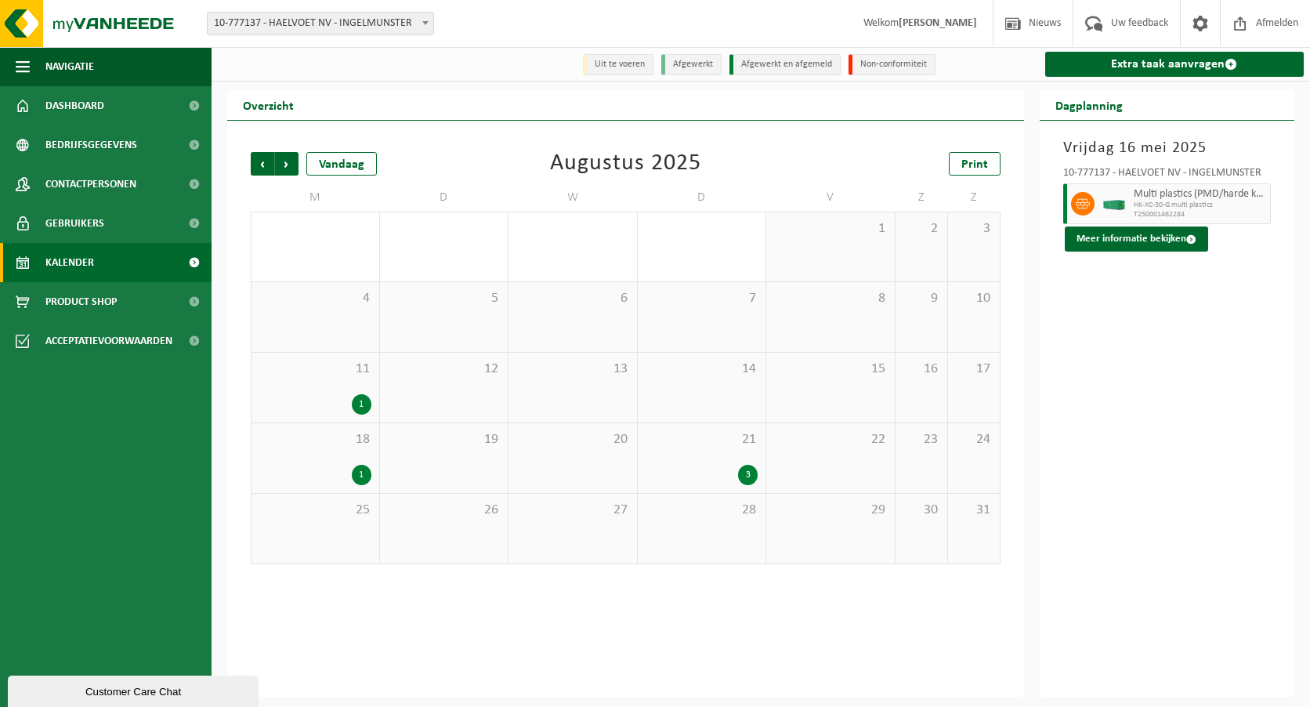
click at [295, 167] on span "Volgende" at bounding box center [287, 164] width 24 height 24
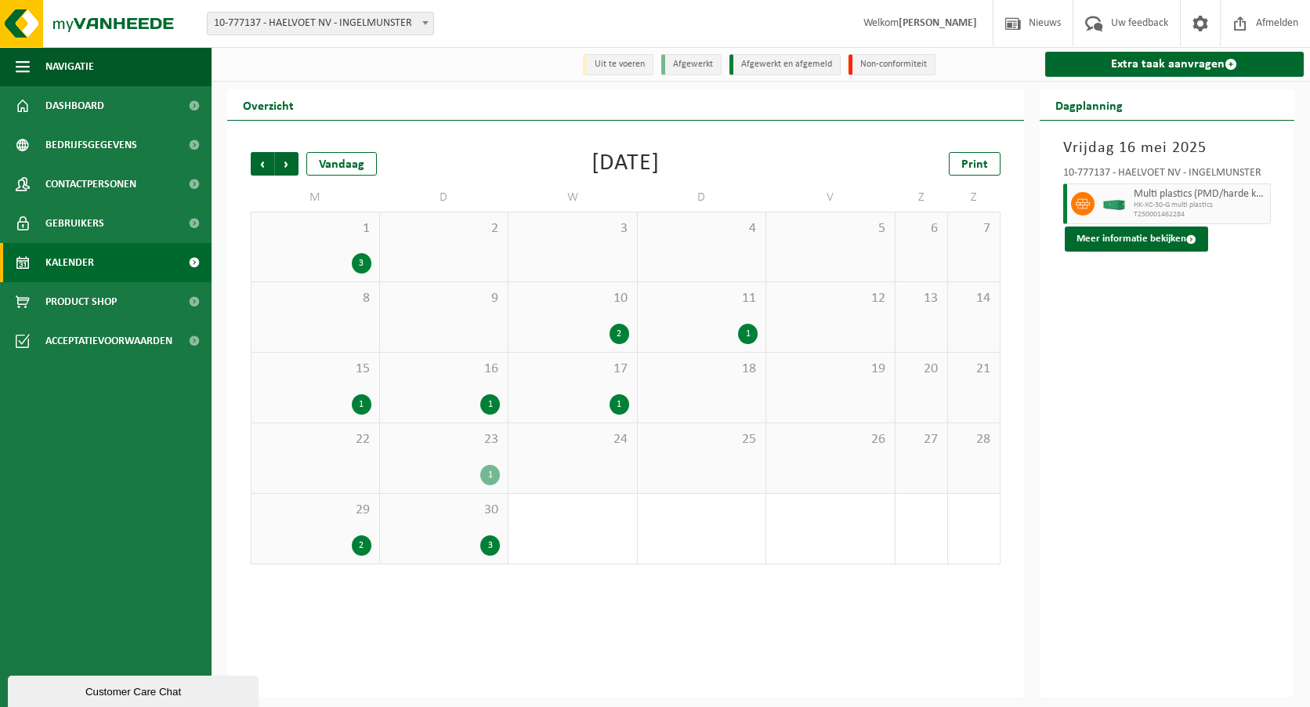
click at [295, 167] on span "Volgende" at bounding box center [287, 164] width 24 height 24
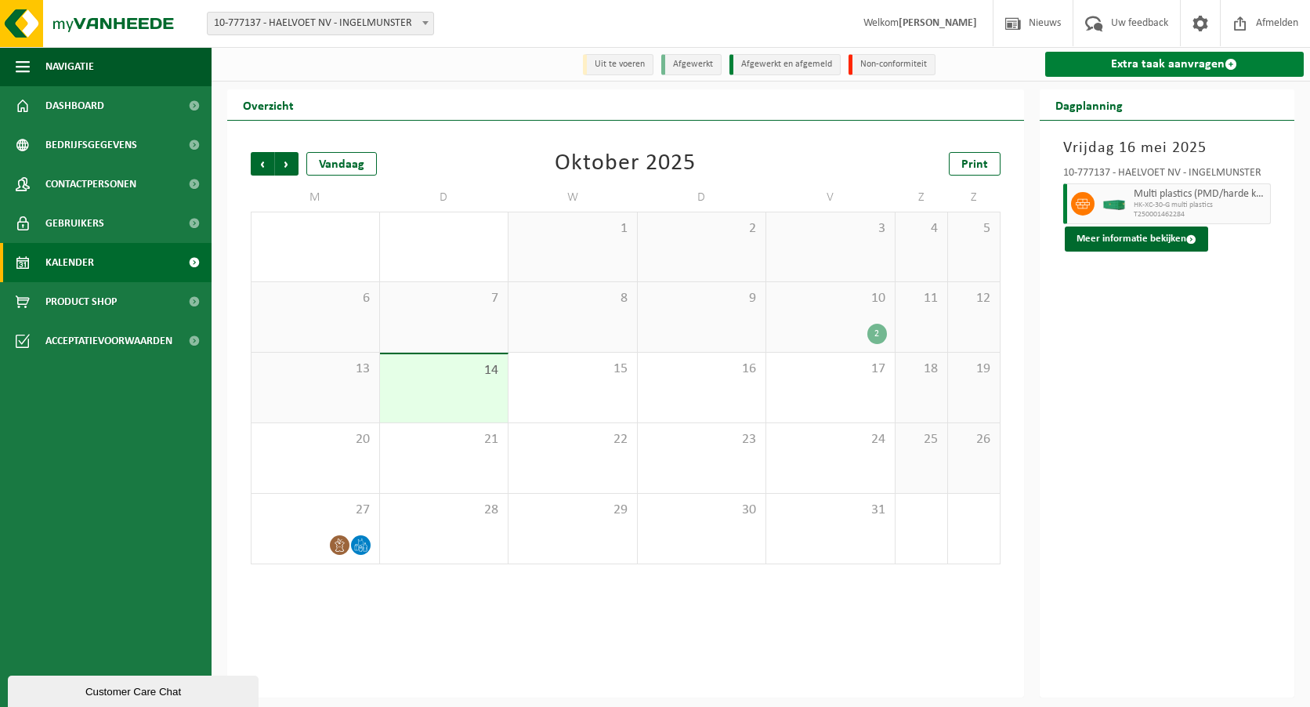
click at [1083, 70] on link "Extra taak aanvragen" at bounding box center [1174, 64] width 259 height 25
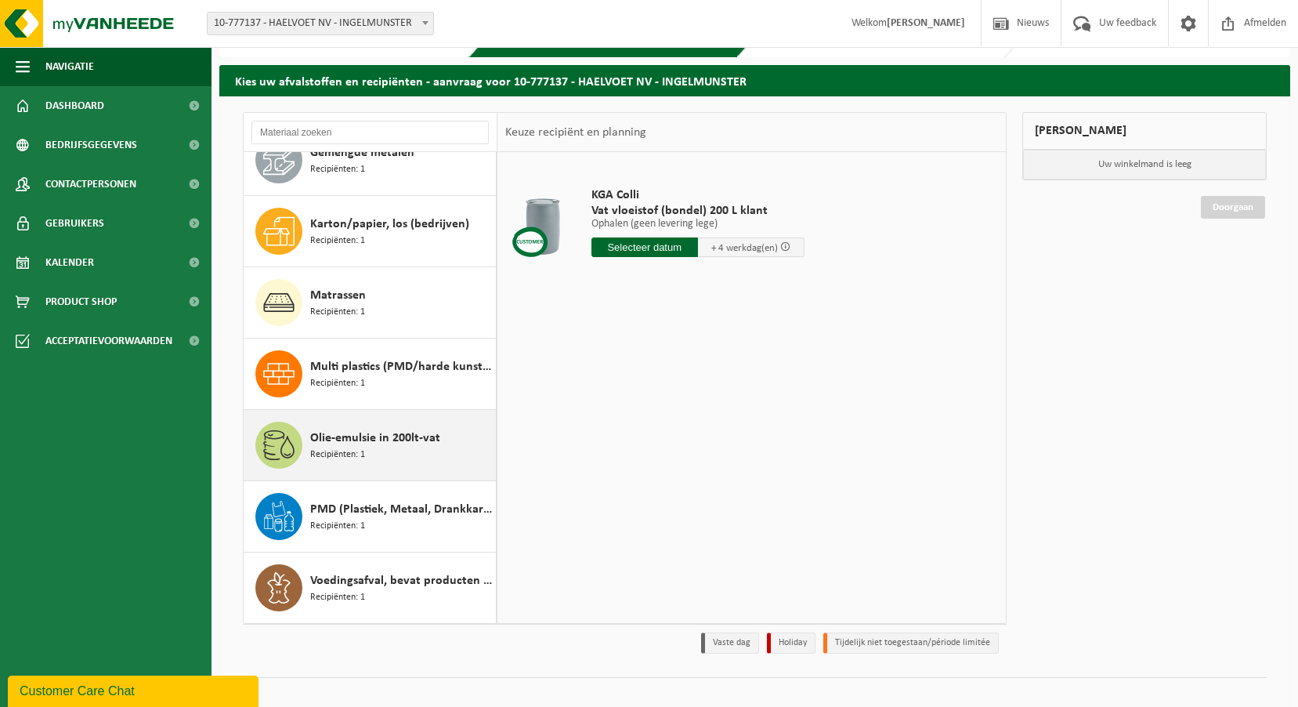
scroll to position [59, 0]
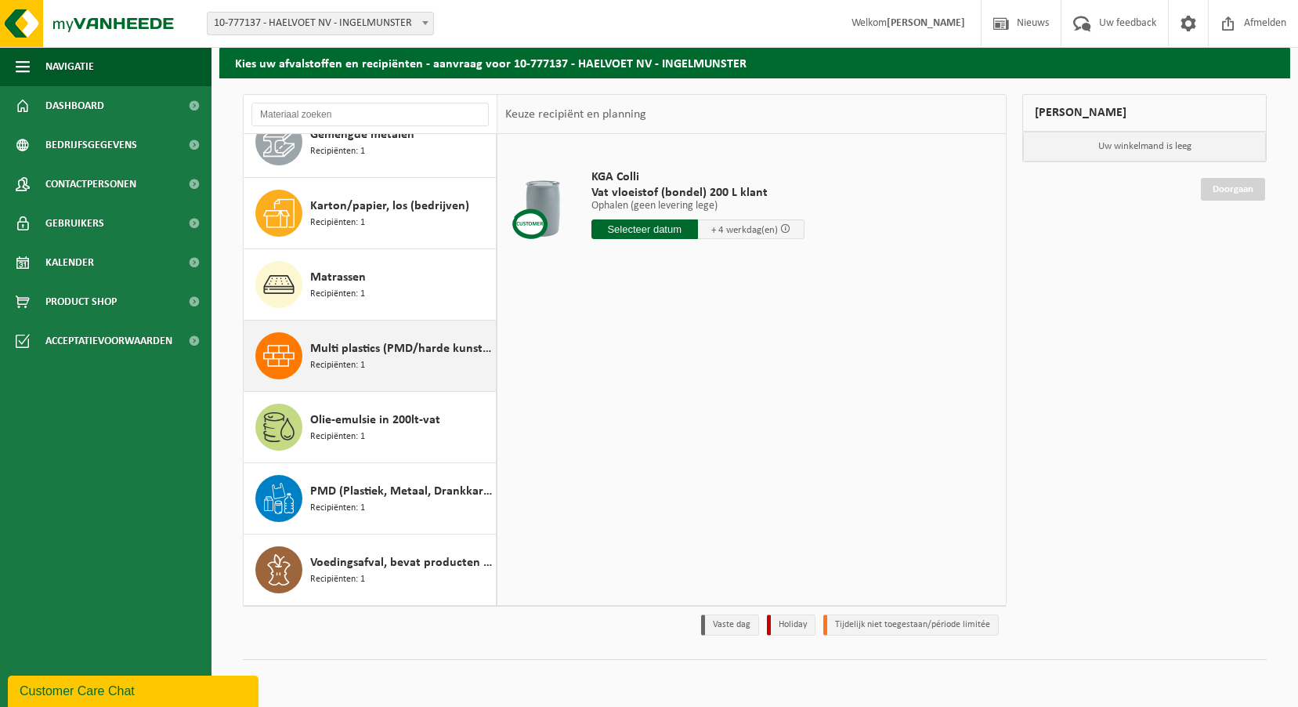
click at [394, 350] on span "Multi plastics (PMD/harde kunststoffen/spanbanden/EPS/folie naturel/folie gemen…" at bounding box center [401, 348] width 182 height 19
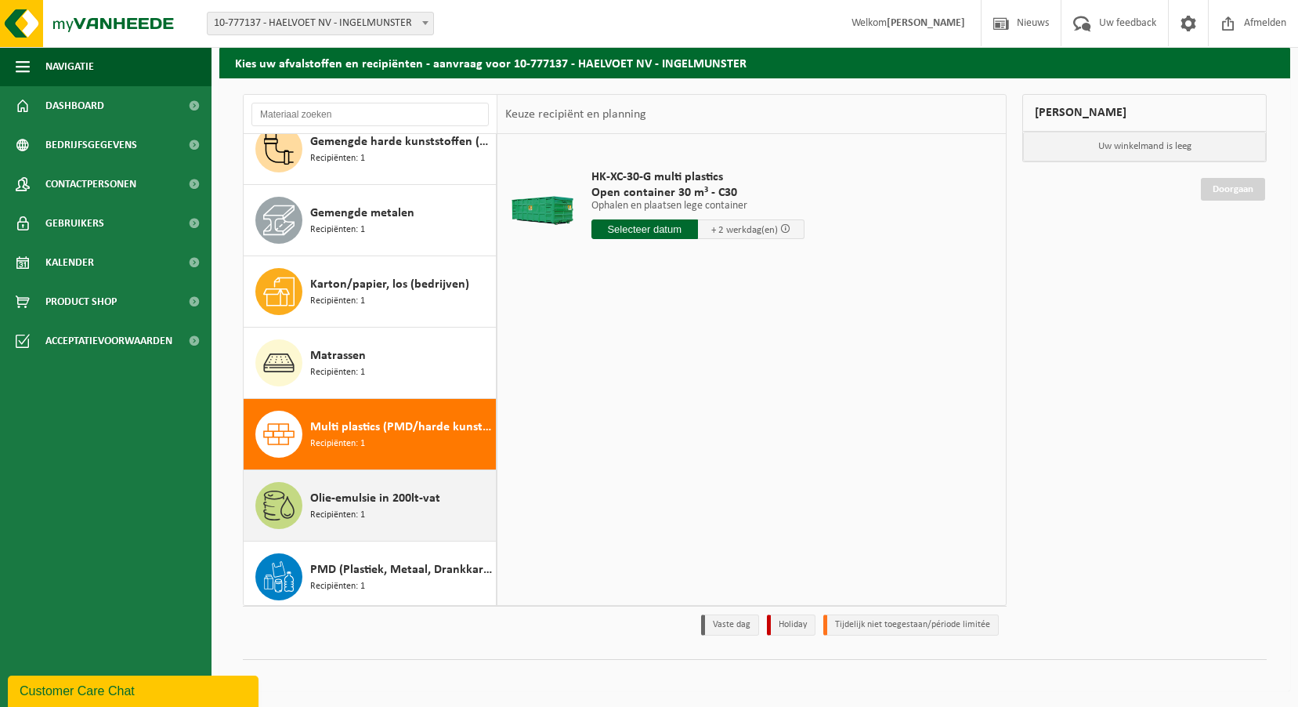
scroll to position [156, 0]
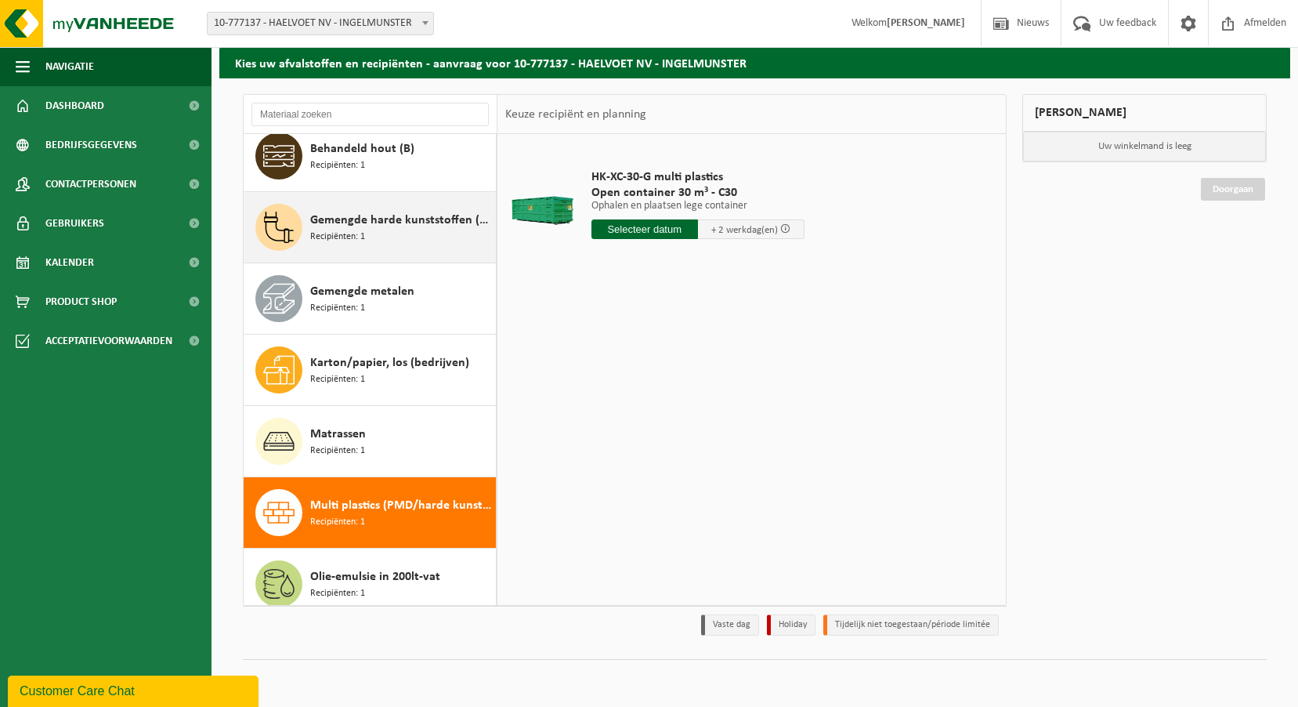
click at [390, 241] on div "Gemengde harde kunststoffen (PE, PP en PVC), recycleerbaar (industrieel) Recipi…" at bounding box center [401, 227] width 182 height 47
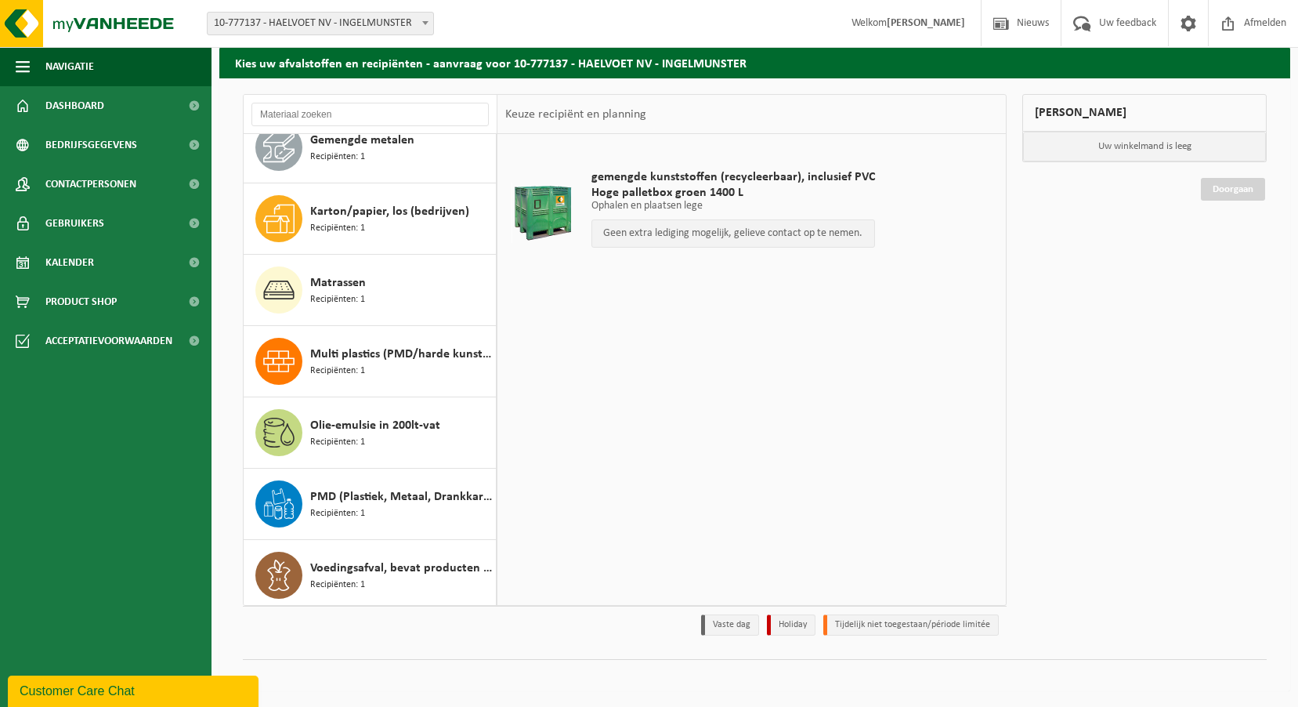
scroll to position [313, 0]
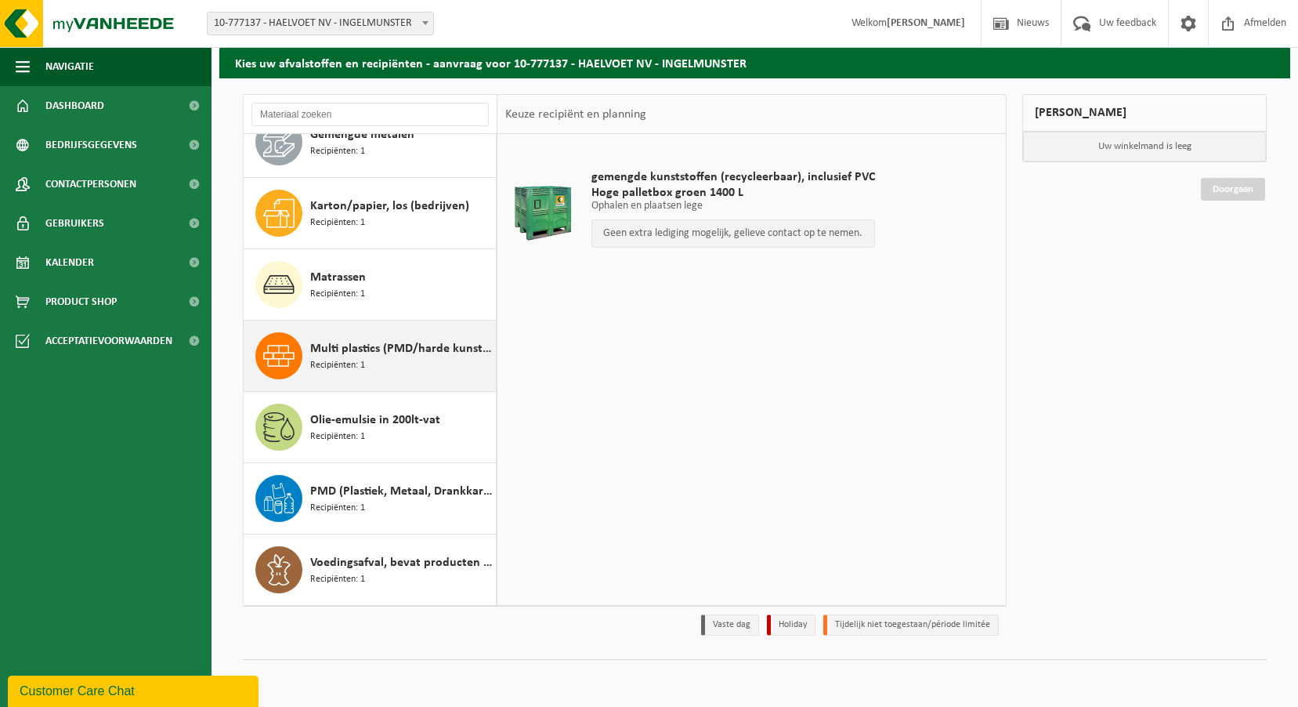
click at [373, 351] on span "Multi plastics (PMD/harde kunststoffen/spanbanden/EPS/folie naturel/folie gemen…" at bounding box center [401, 348] width 182 height 19
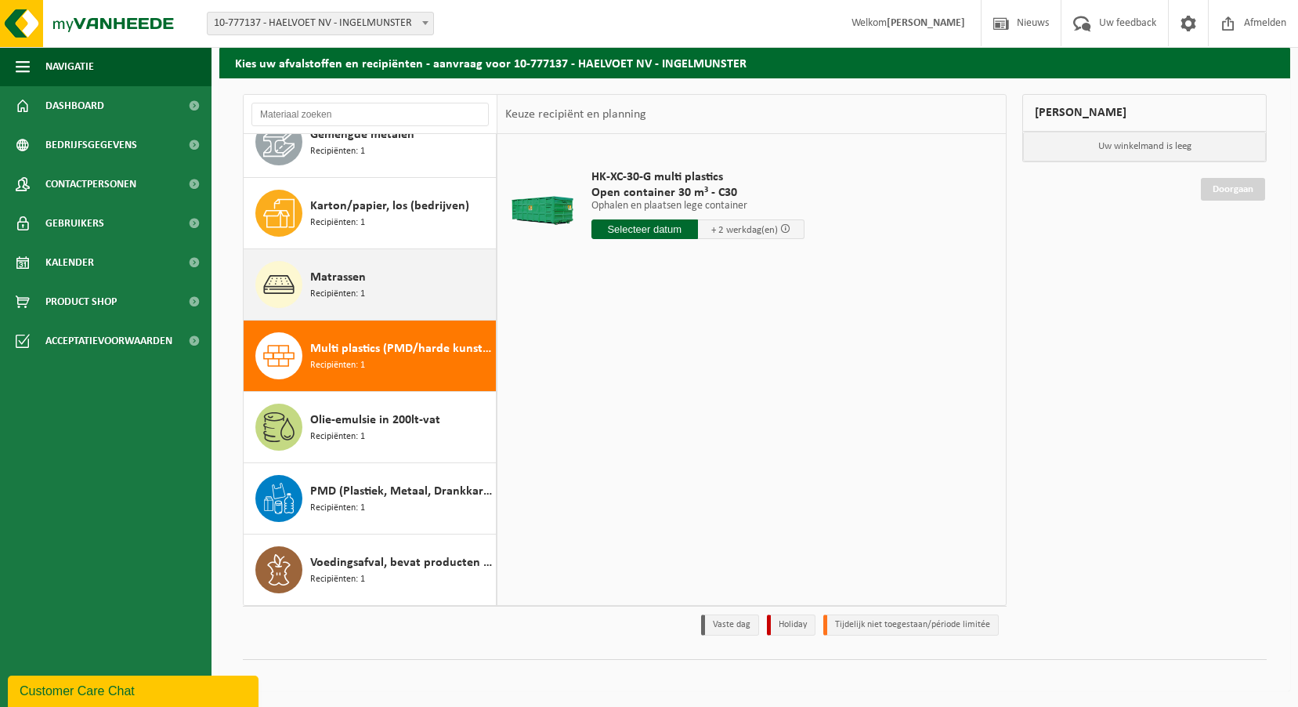
scroll to position [156, 0]
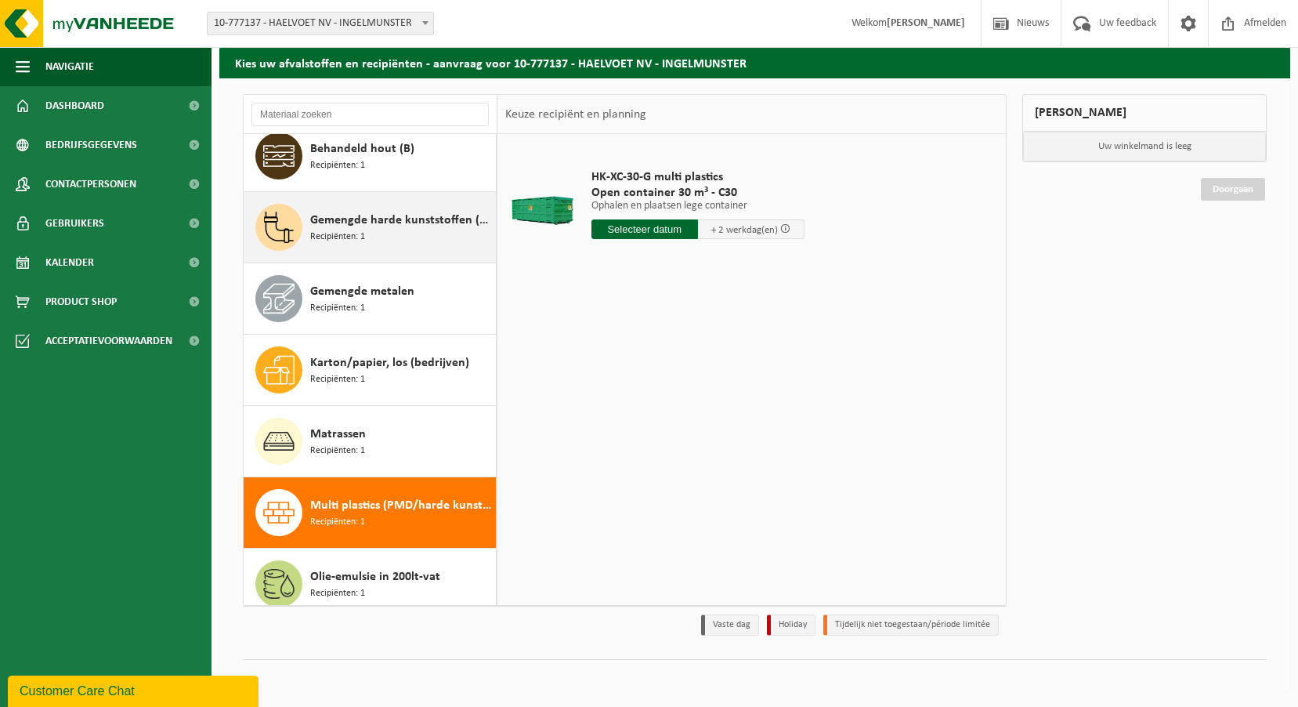
click at [400, 233] on div "Gemengde harde kunststoffen (PE, PP en PVC), recycleerbaar (industrieel) Recipi…" at bounding box center [401, 227] width 182 height 47
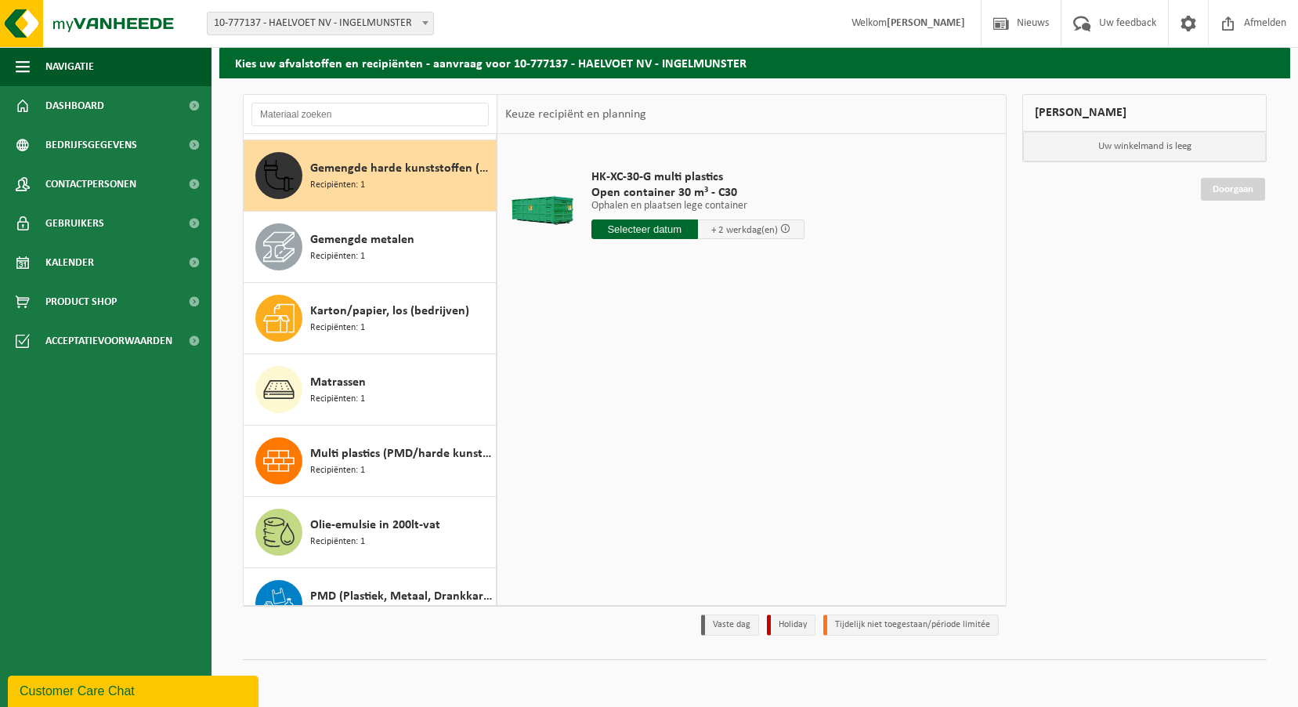
scroll to position [214, 0]
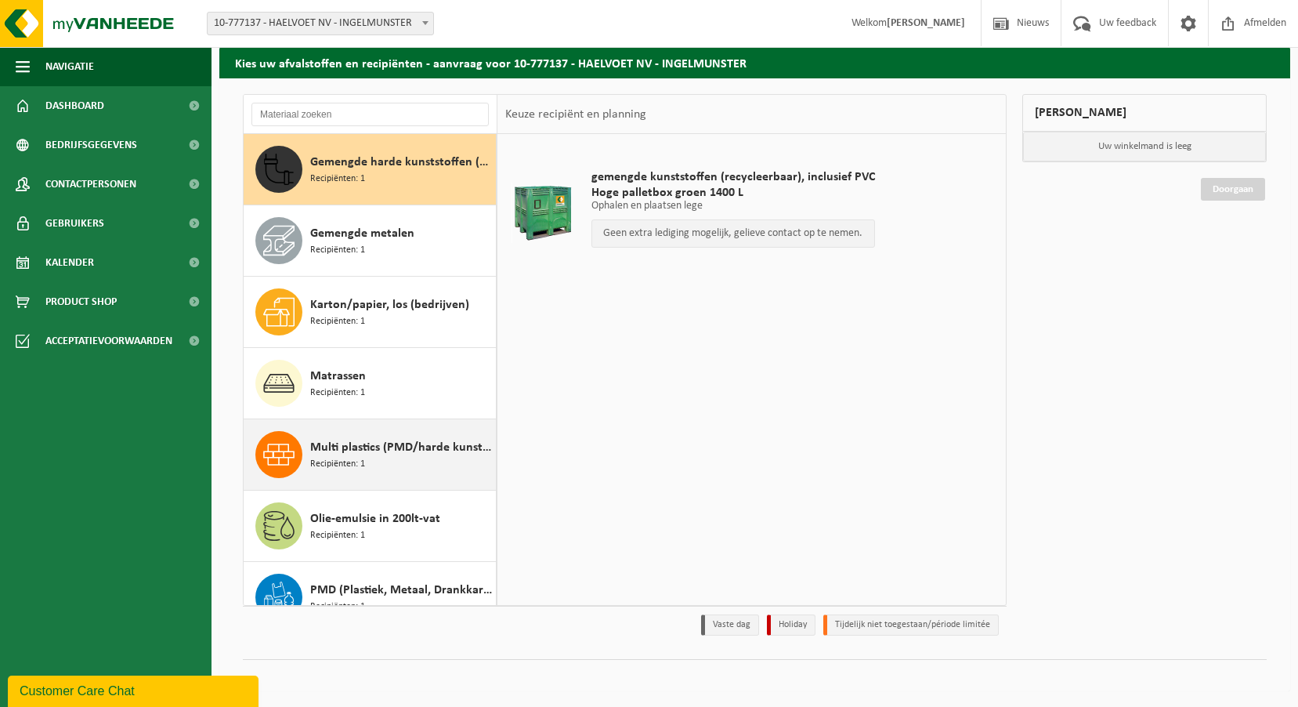
click at [367, 454] on span "Multi plastics (PMD/harde kunststoffen/spanbanden/EPS/folie naturel/folie gemen…" at bounding box center [401, 447] width 182 height 19
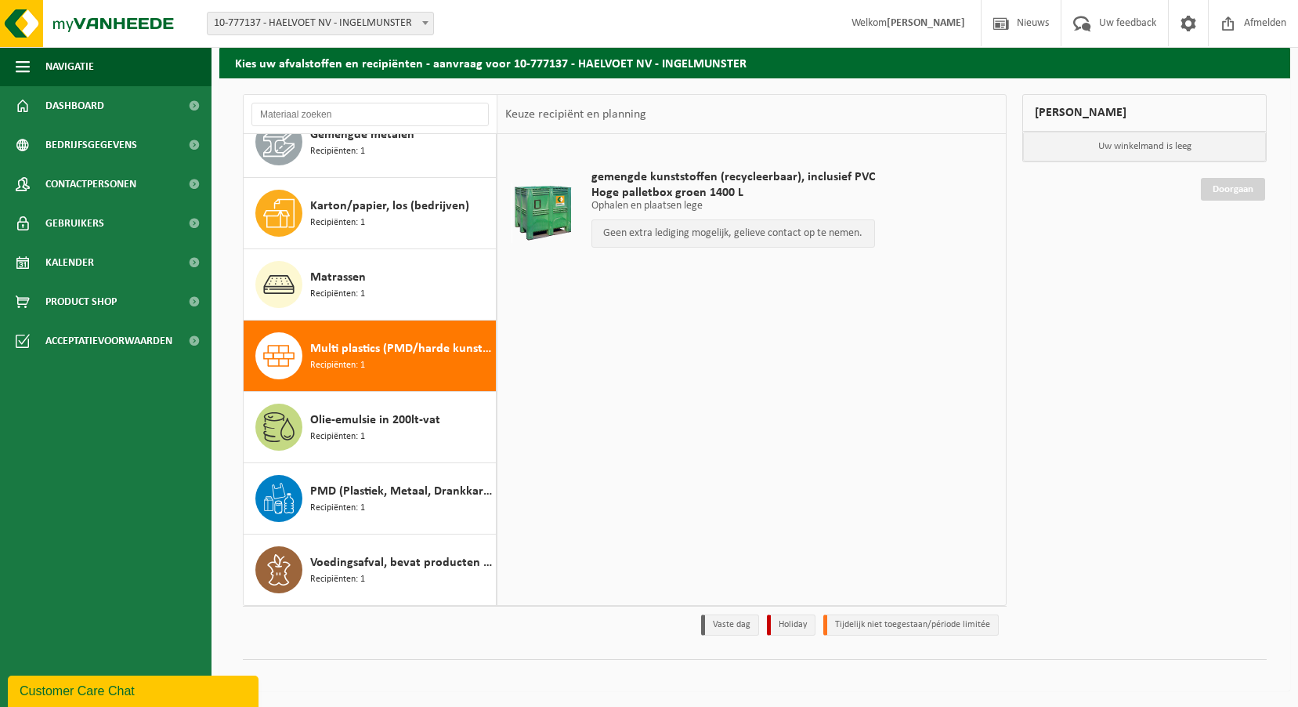
scroll to position [313, 0]
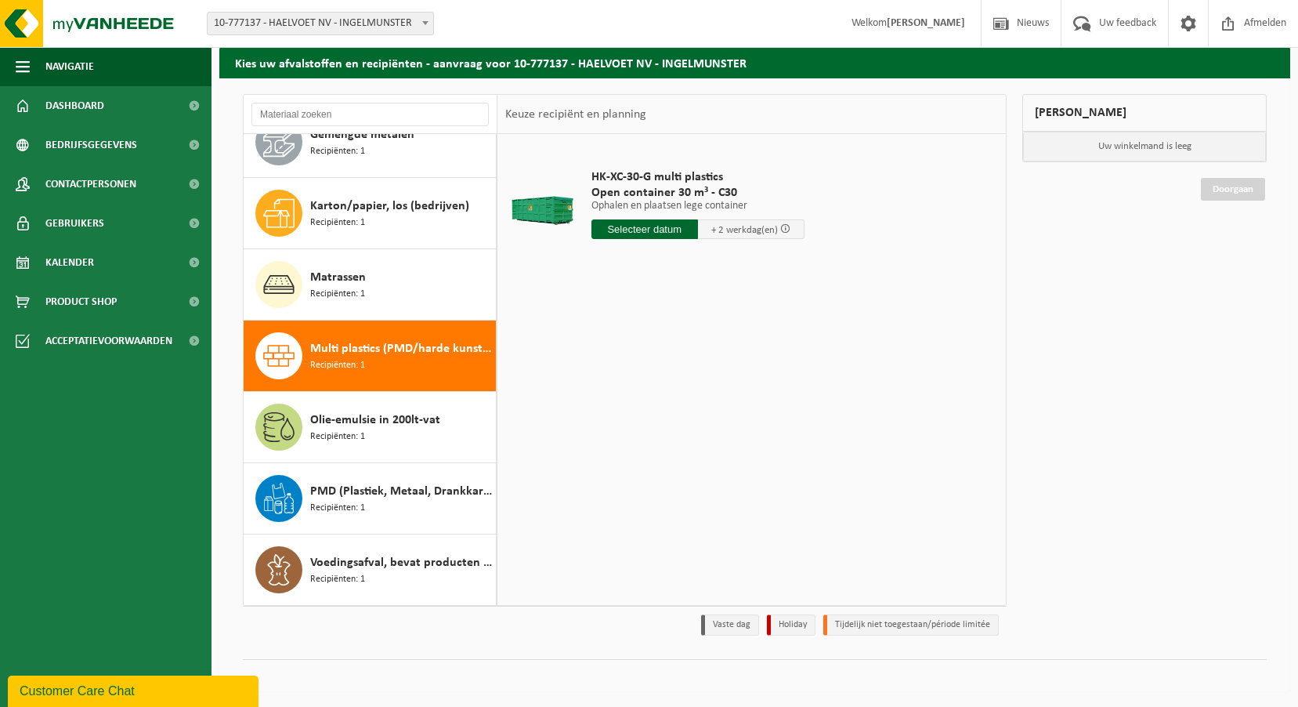
click at [606, 227] on input "text" at bounding box center [645, 229] width 107 height 20
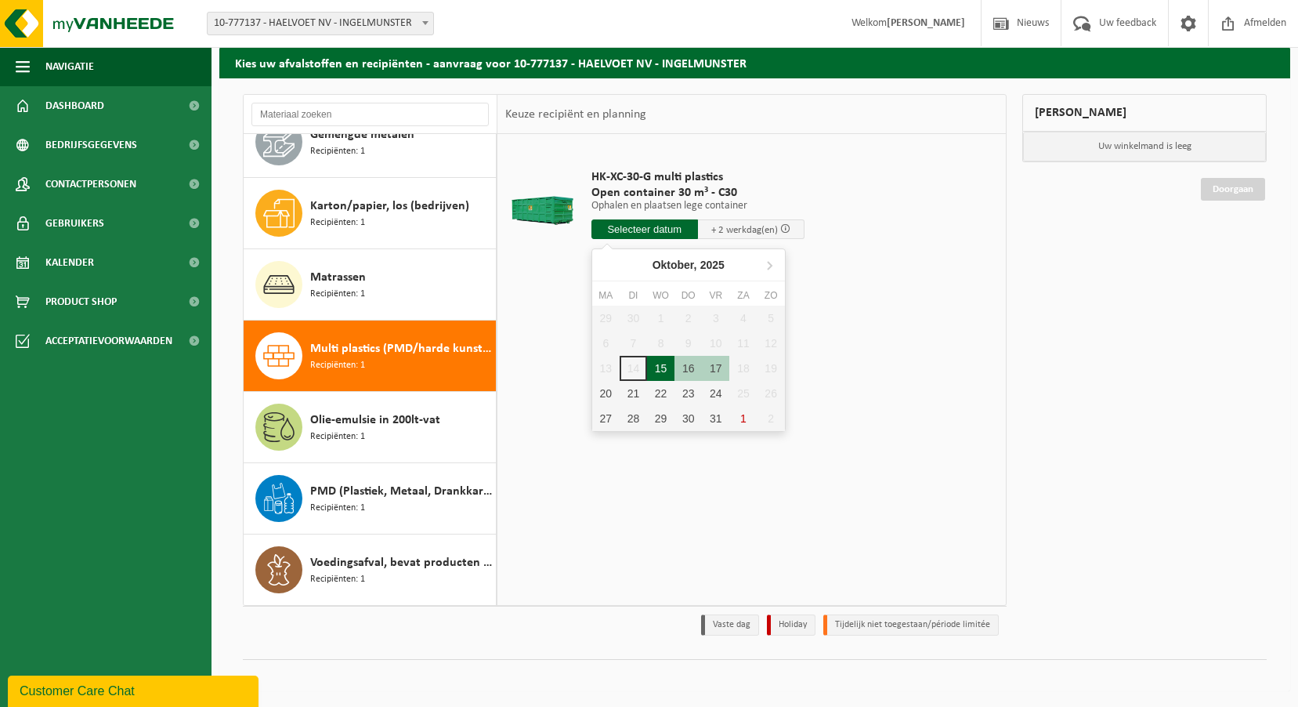
click at [657, 372] on div "15" at bounding box center [660, 368] width 27 height 25
type input "Van 2025-10-15"
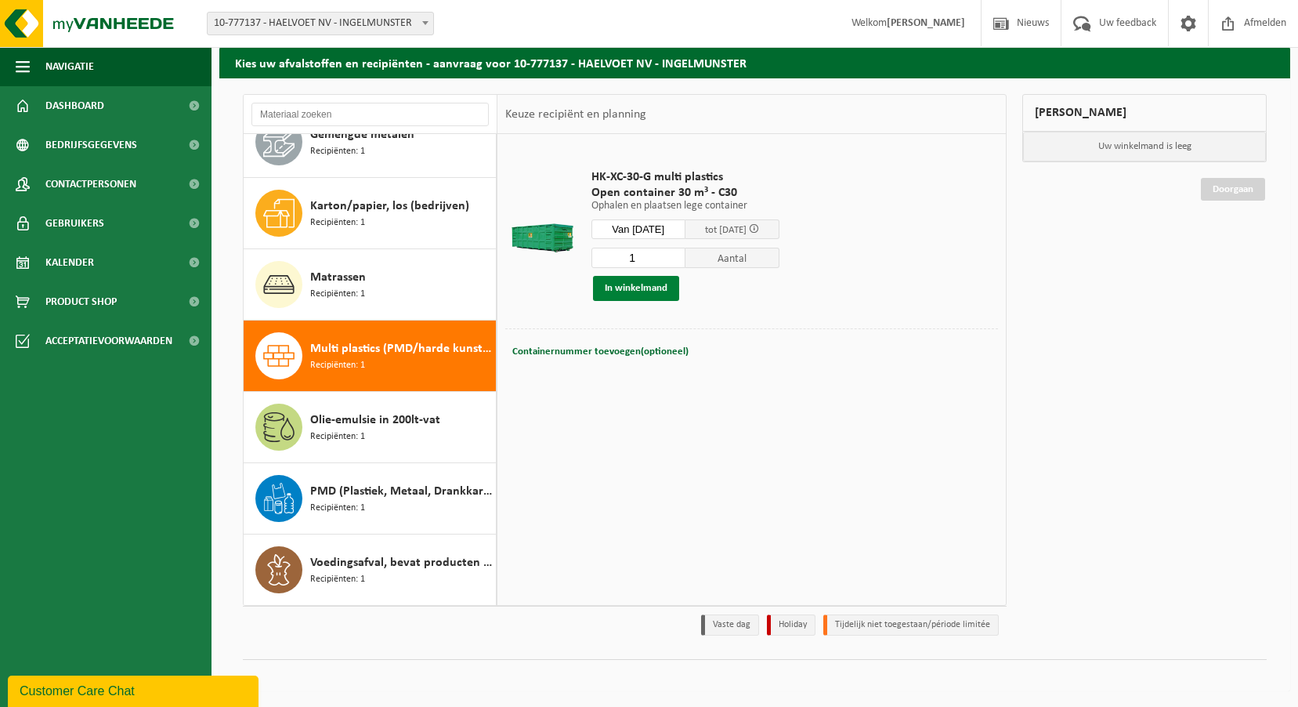
click at [642, 286] on button "In winkelmand" at bounding box center [636, 288] width 86 height 25
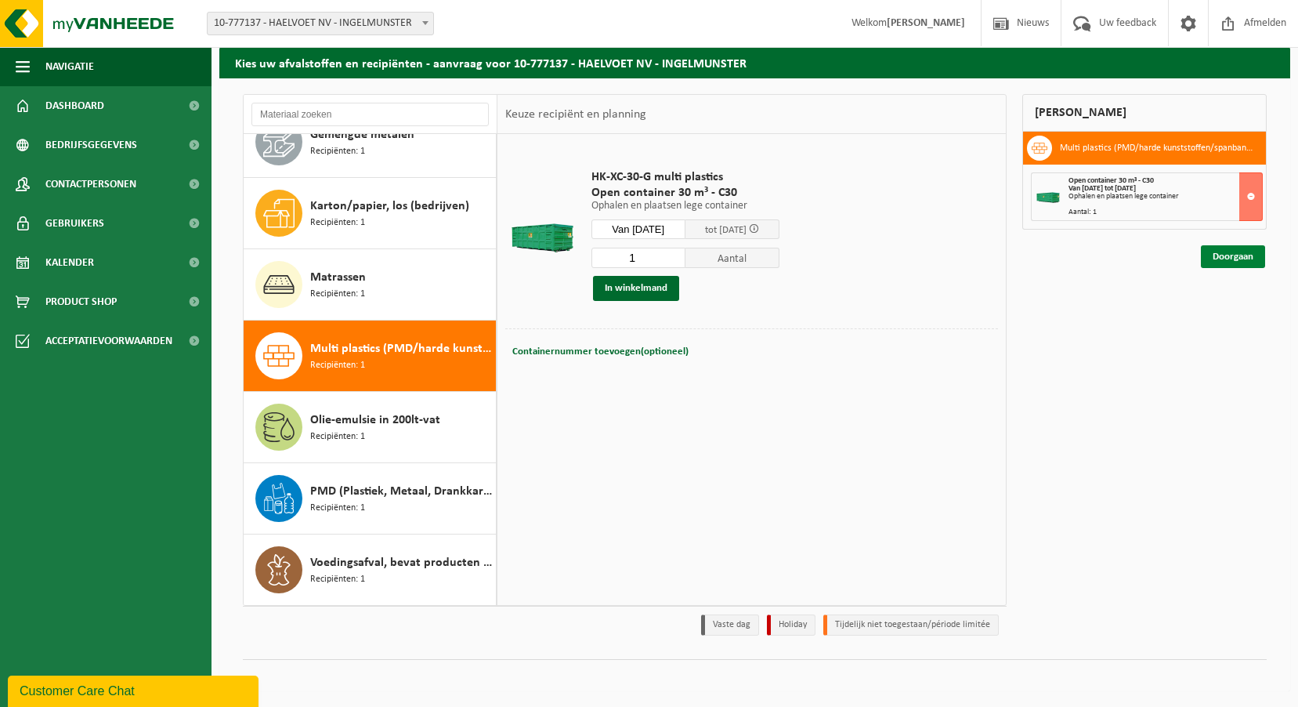
click at [1225, 258] on link "Doorgaan" at bounding box center [1233, 256] width 64 height 23
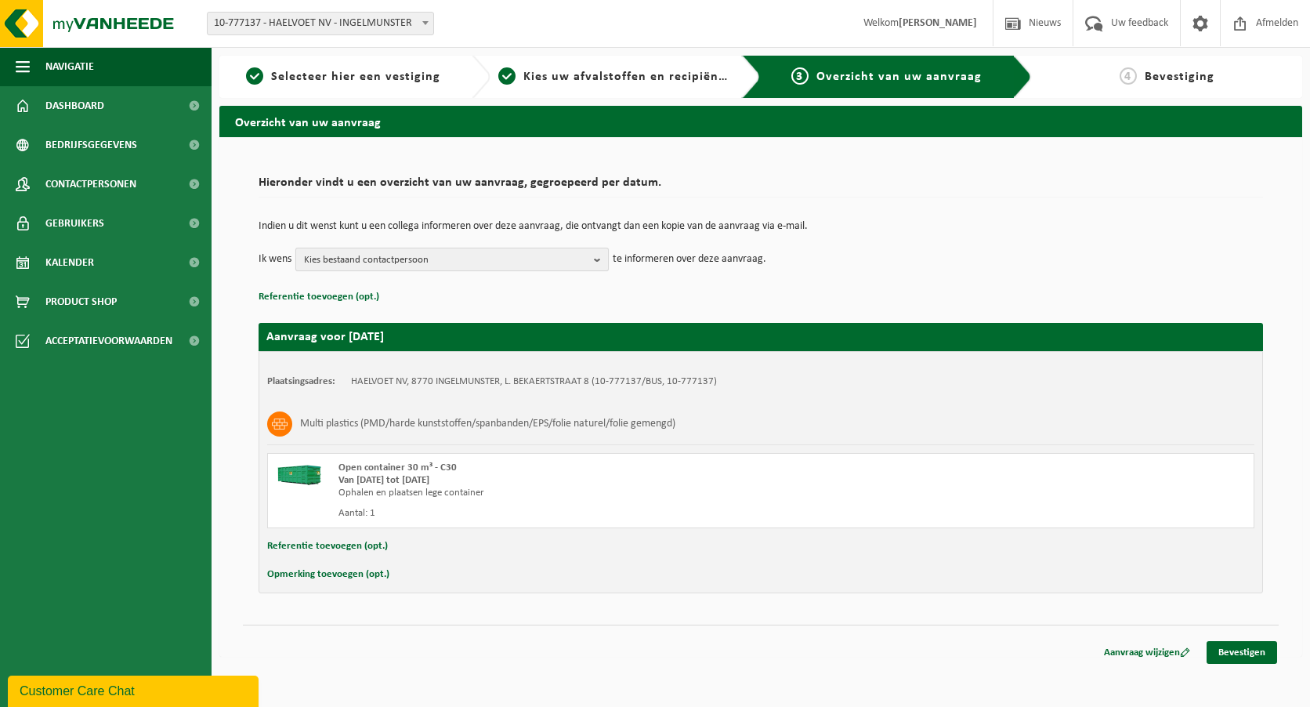
click at [601, 263] on b "button" at bounding box center [601, 259] width 14 height 22
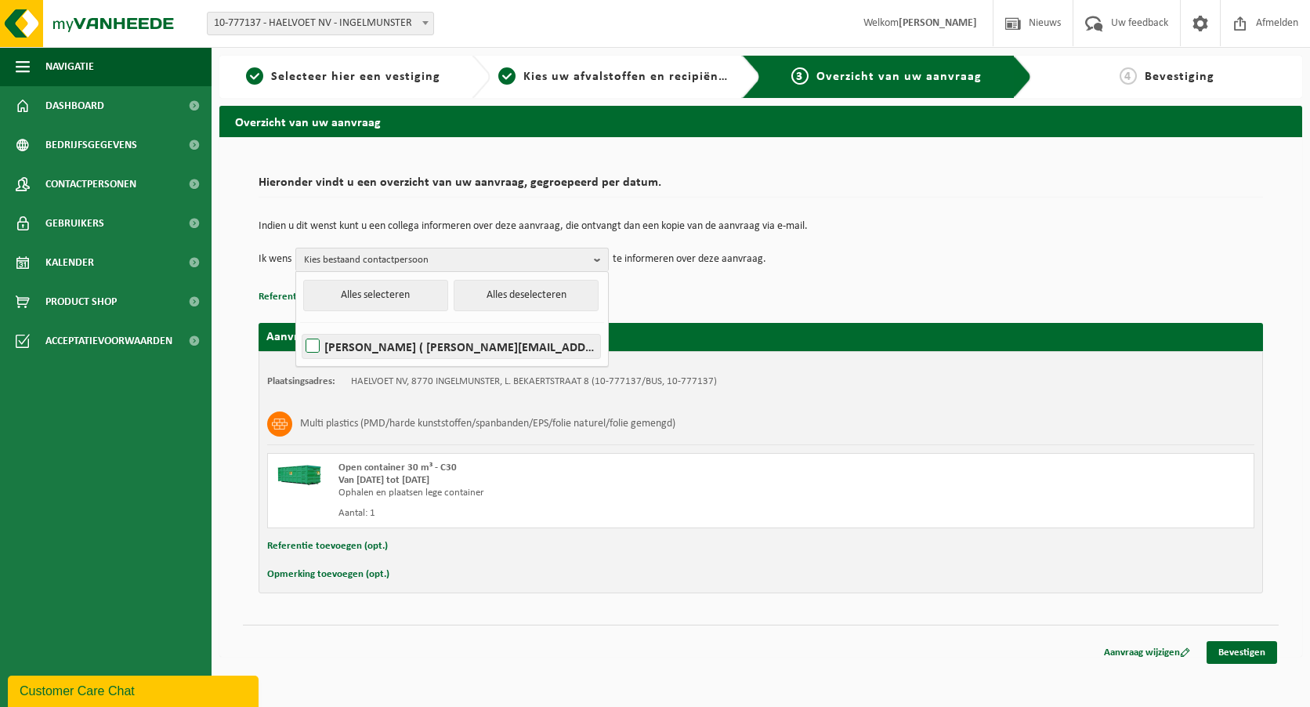
click at [559, 345] on label "NICOLAS COTTENIER ( nicolas.cottenier@haelvoet.com )" at bounding box center [451, 347] width 298 height 24
click at [300, 327] on input "NICOLAS COTTENIER ( nicolas.cottenier@haelvoet.com )" at bounding box center [299, 326] width 1 height 1
checkbox input "true"
click at [817, 284] on div "Indien u dit wenst kunt u een collega informeren over deze aanvraag, die ontvan…" at bounding box center [761, 245] width 1005 height 81
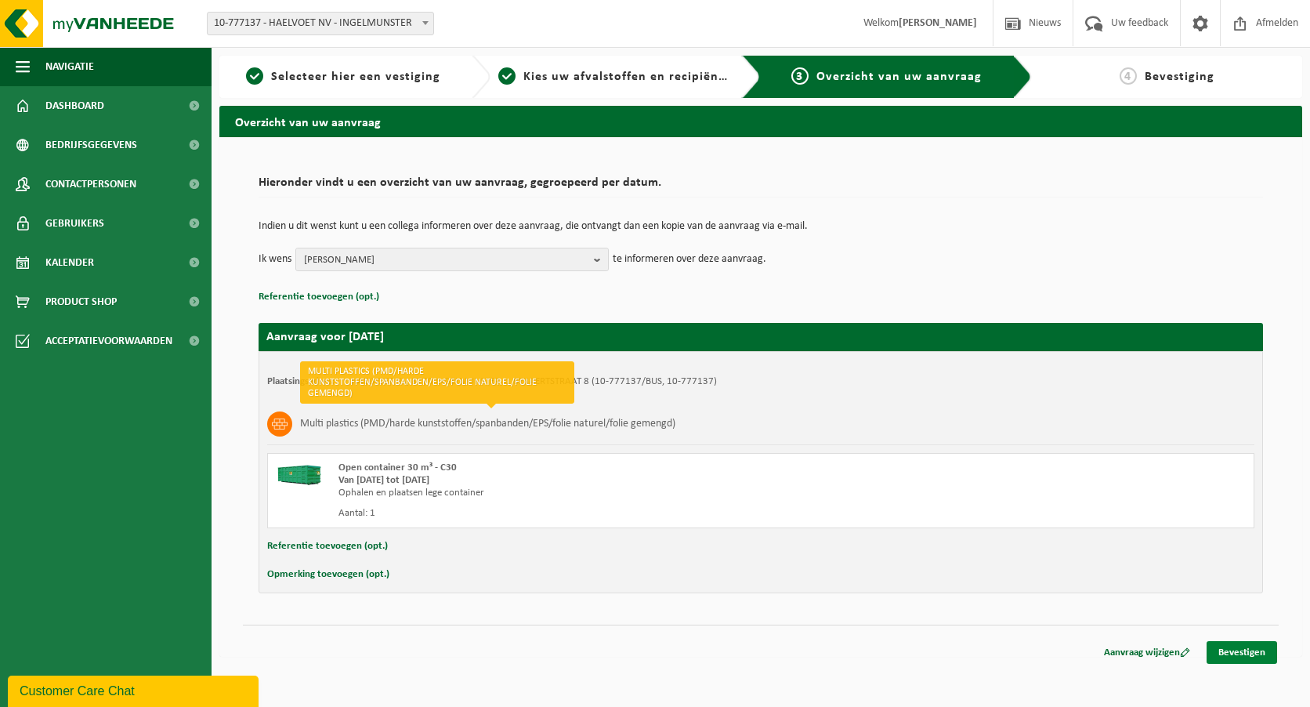
click at [1235, 654] on link "Bevestigen" at bounding box center [1242, 652] width 71 height 23
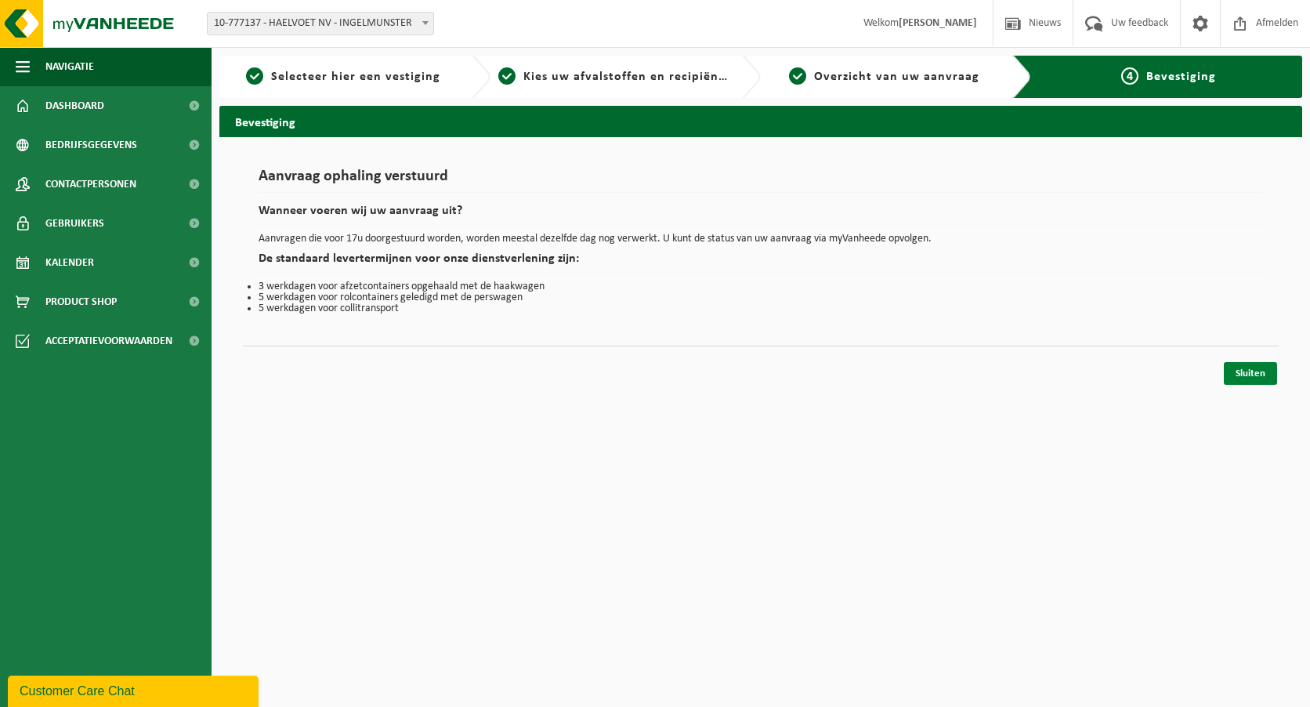
click at [1261, 367] on link "Sluiten" at bounding box center [1250, 373] width 53 height 23
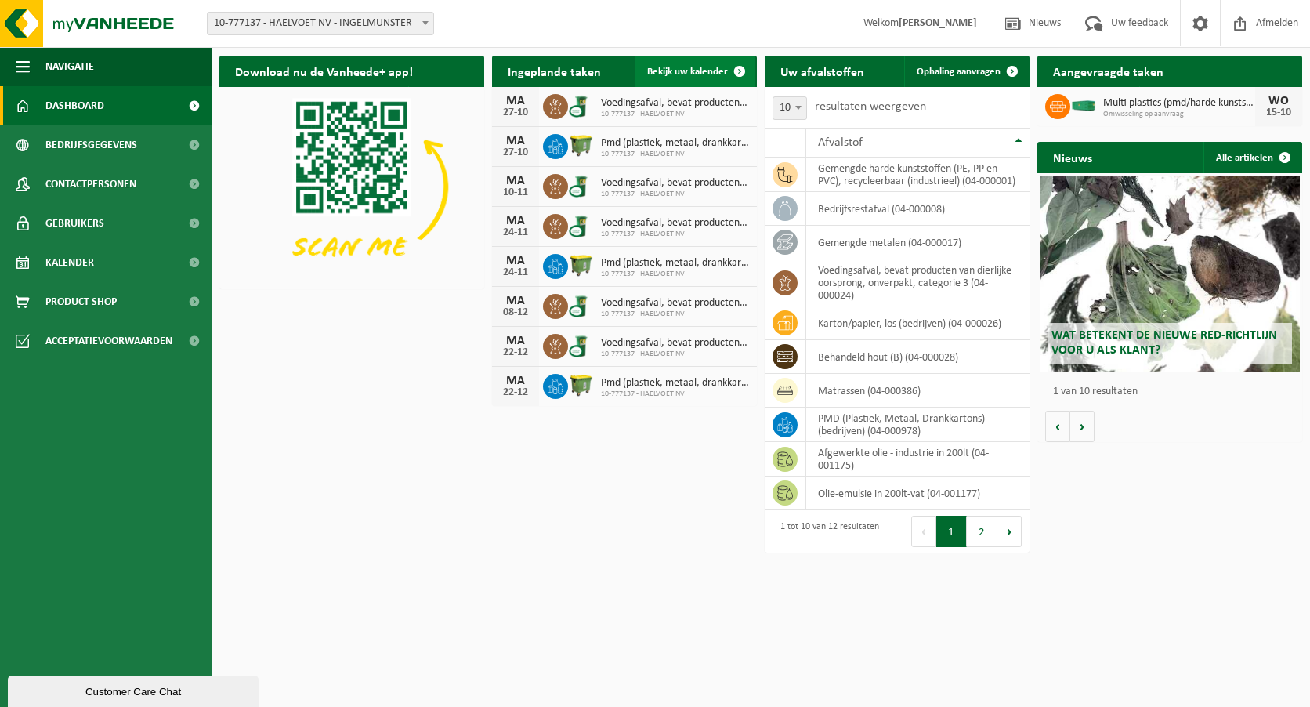
click at [734, 66] on span at bounding box center [739, 71] width 31 height 31
